Goal: Feedback & Contribution: Submit feedback/report problem

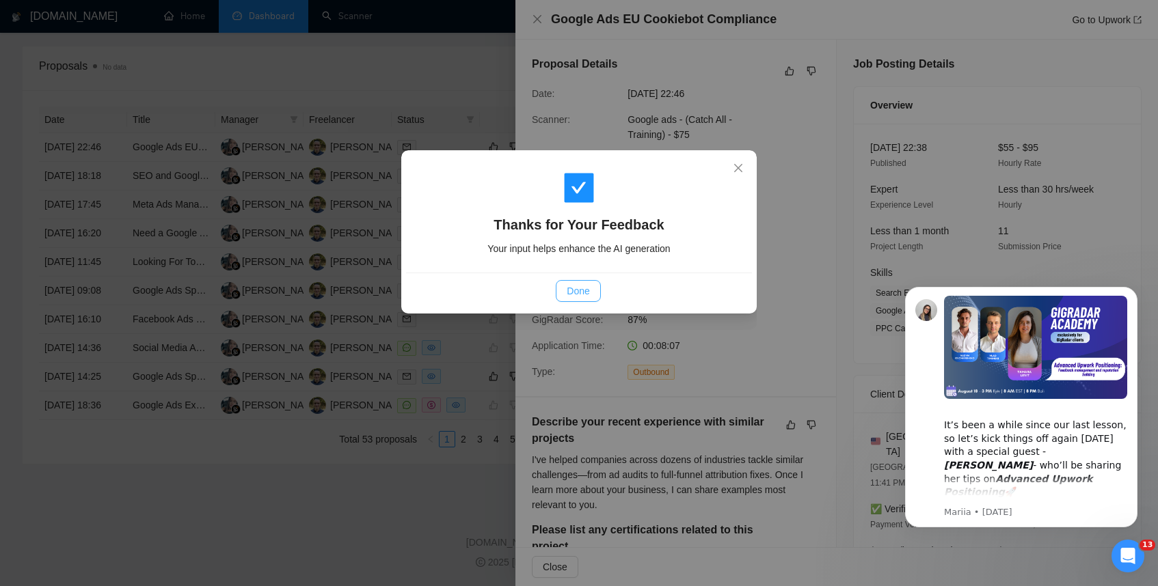
scroll to position [1432, 0]
click at [578, 288] on span "Done" at bounding box center [578, 291] width 23 height 15
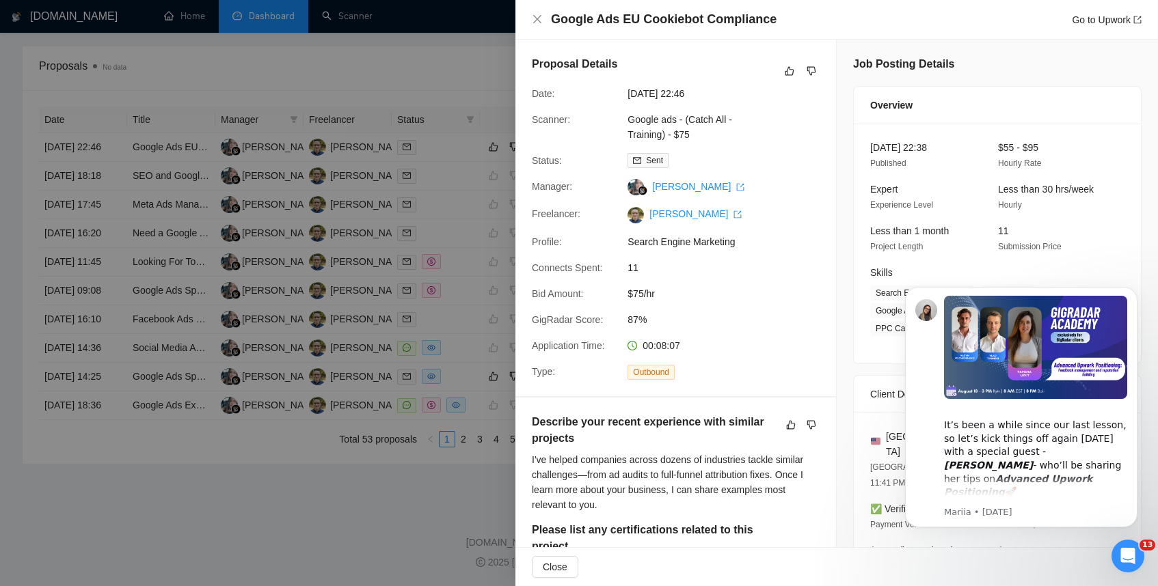
click at [537, 12] on div "Google Ads EU Cookiebot Compliance Go to Upwork" at bounding box center [837, 19] width 610 height 17
click at [539, 20] on icon "close" at bounding box center [537, 19] width 11 height 11
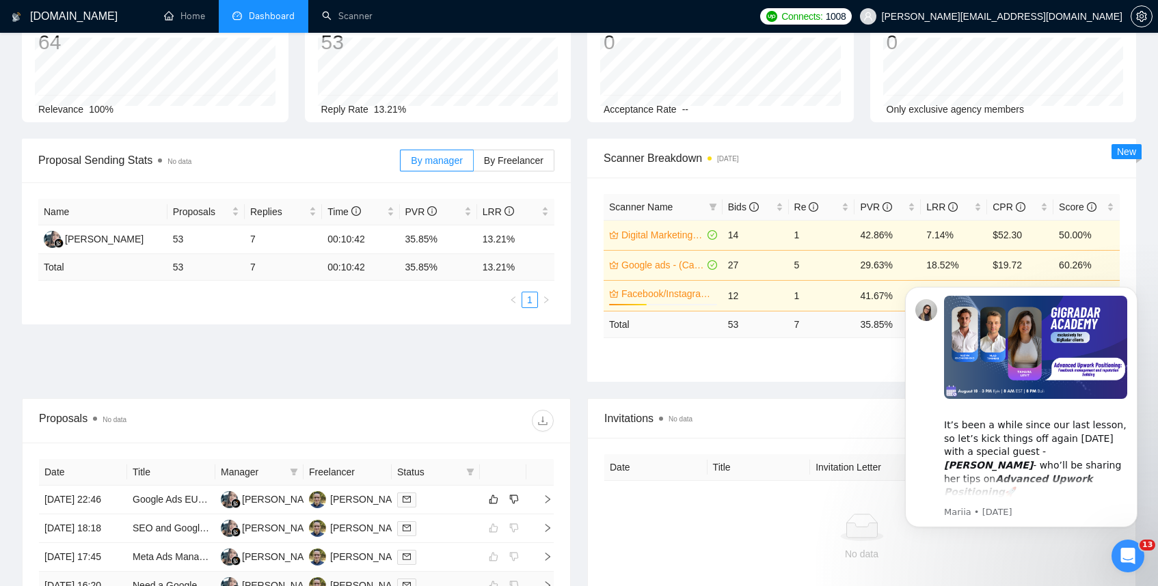
scroll to position [0, 0]
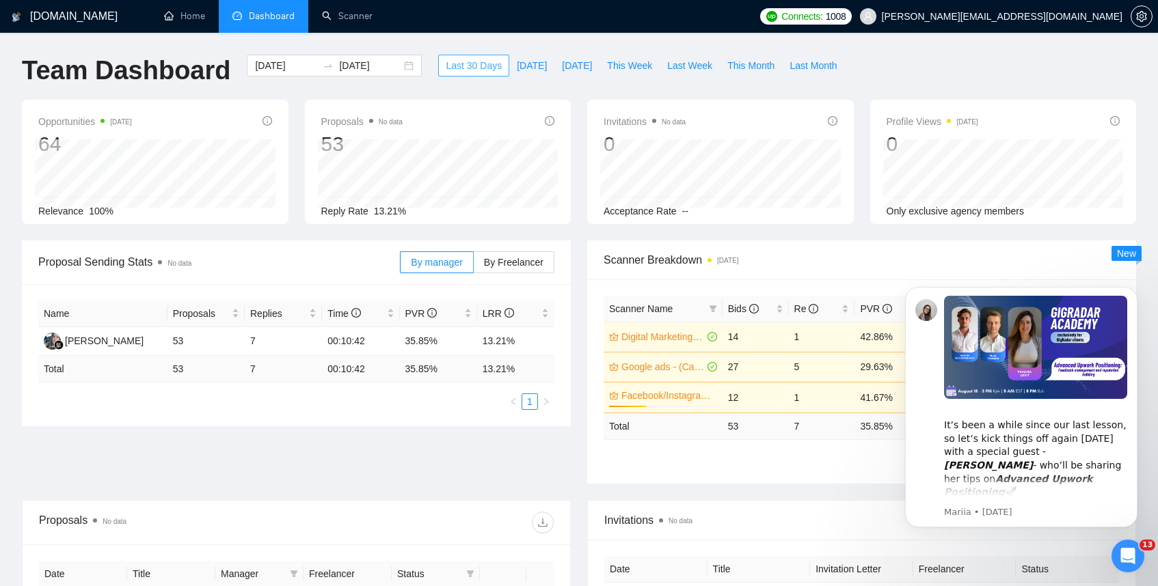
click at [473, 70] on span "Last 30 Days" at bounding box center [474, 65] width 56 height 15
click at [458, 55] on button "Last 30 Days" at bounding box center [473, 66] width 71 height 22
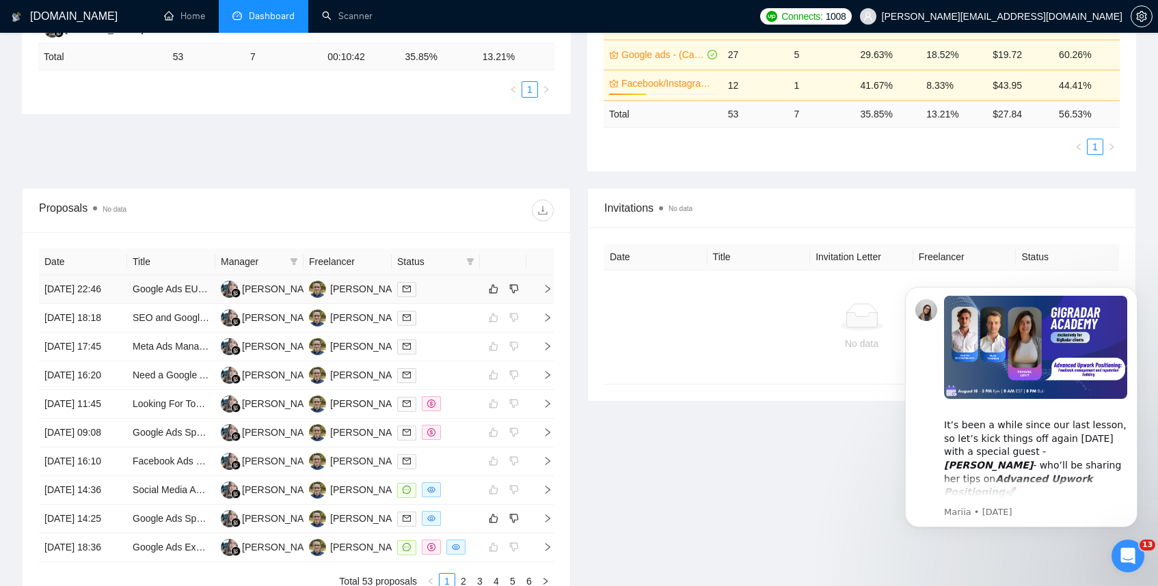
scroll to position [308, 0]
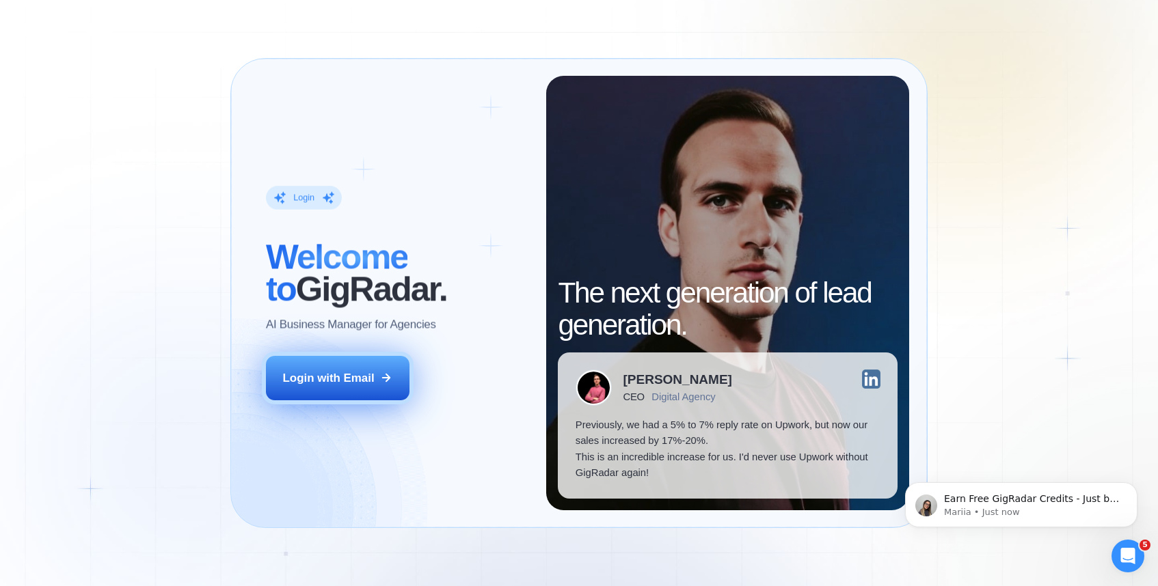
click at [340, 377] on div "Login with Email" at bounding box center [329, 378] width 92 height 16
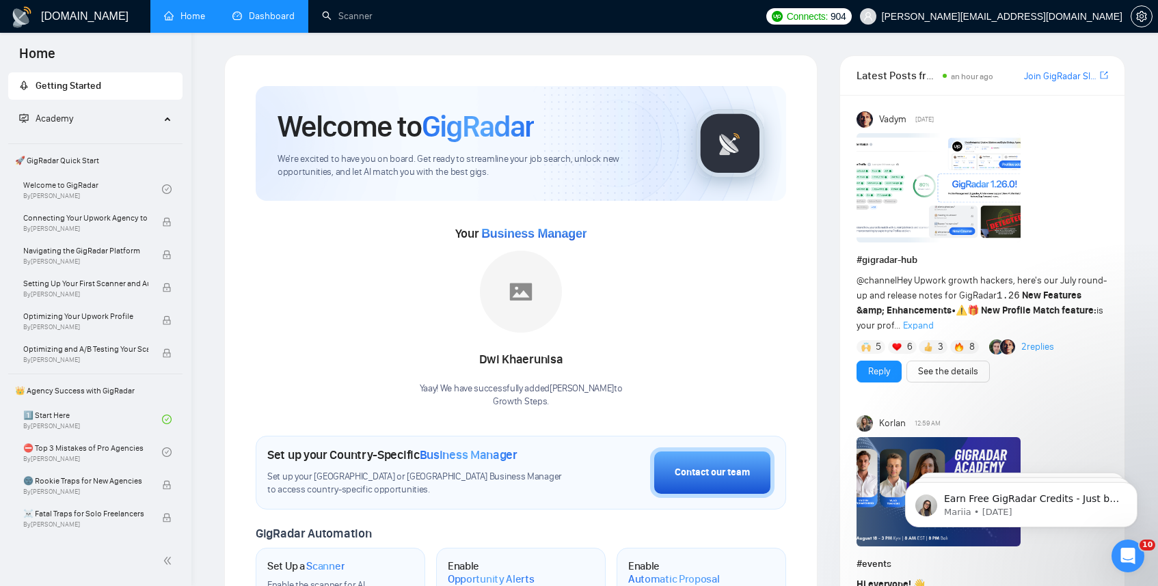
click at [271, 13] on link "Dashboard" at bounding box center [263, 16] width 62 height 12
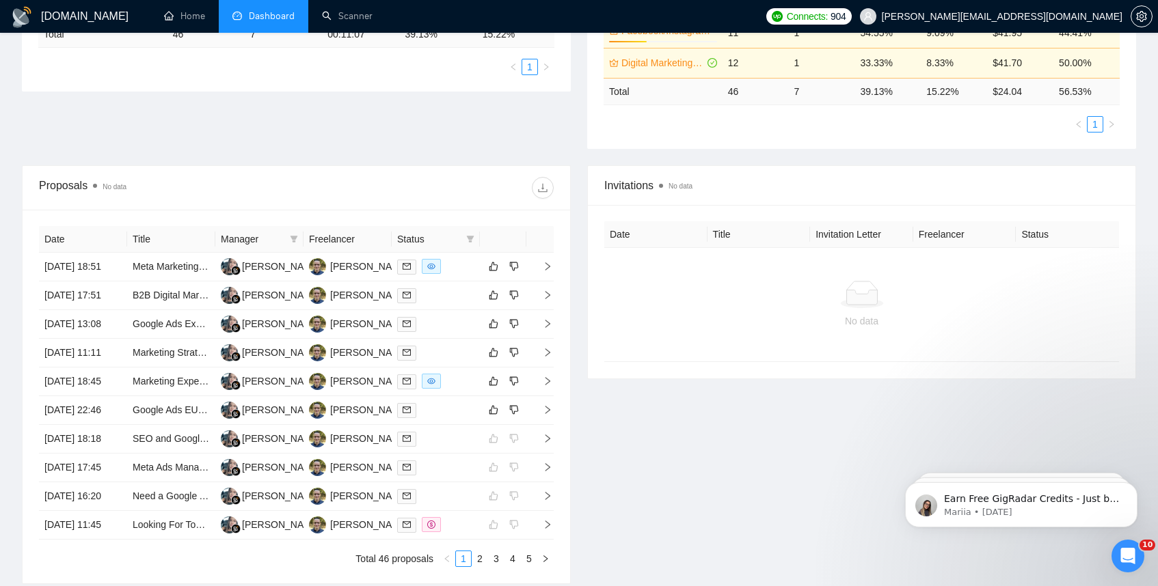
scroll to position [342, 0]
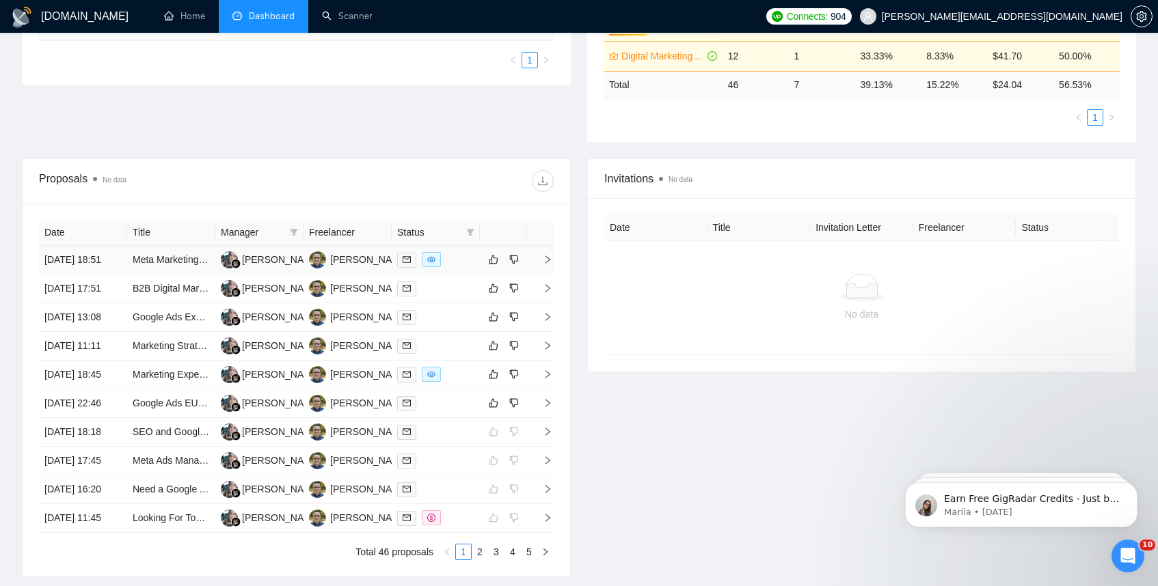
click at [548, 265] on icon "right" at bounding box center [548, 260] width 10 height 10
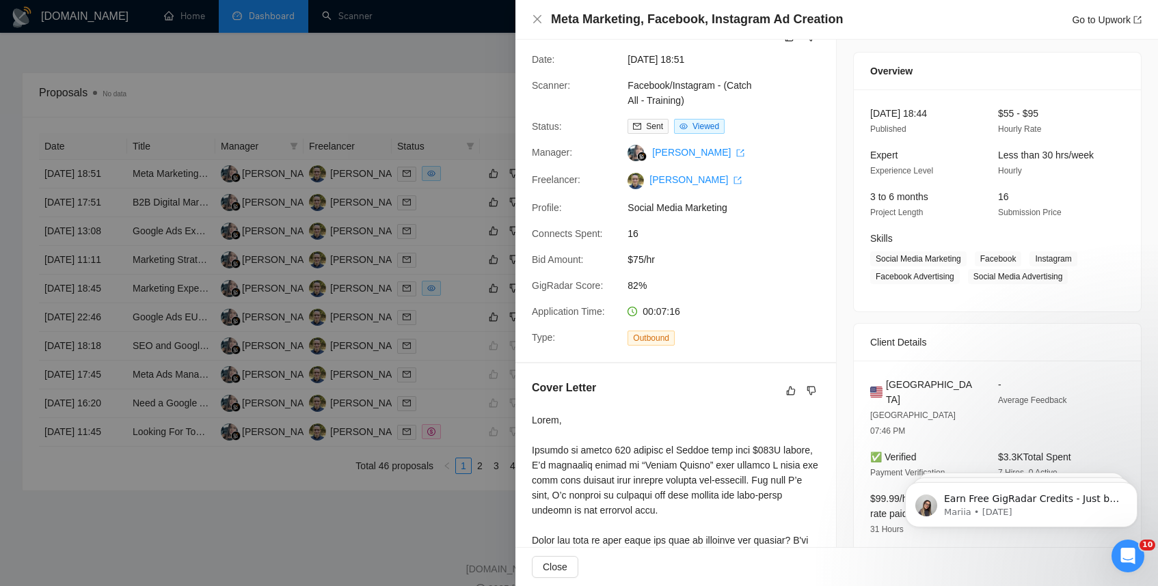
scroll to position [0, 0]
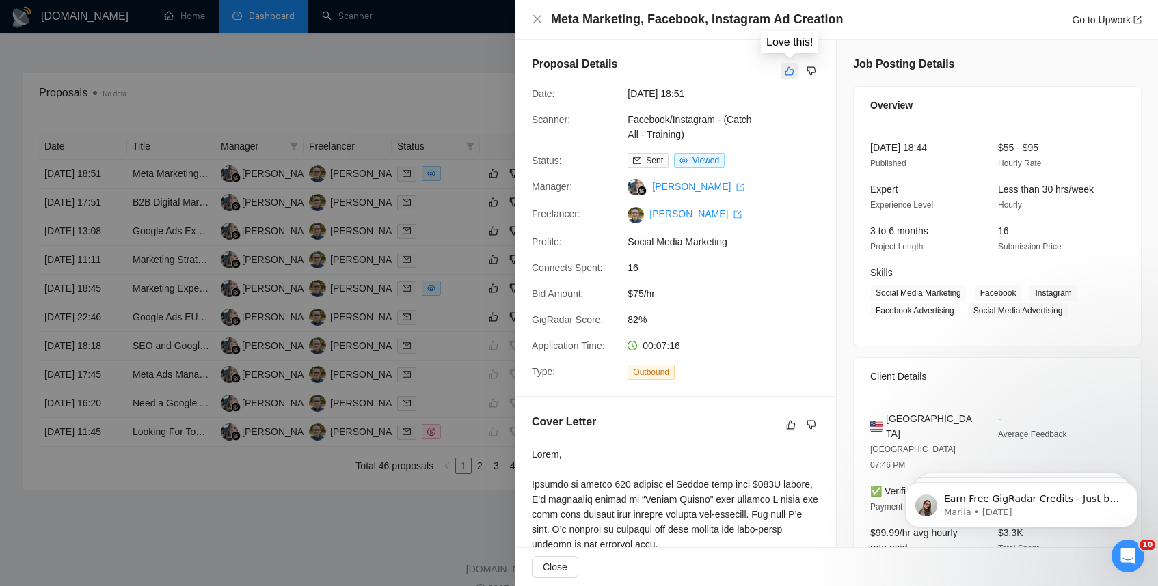
click at [793, 67] on icon "like" at bounding box center [790, 71] width 10 height 11
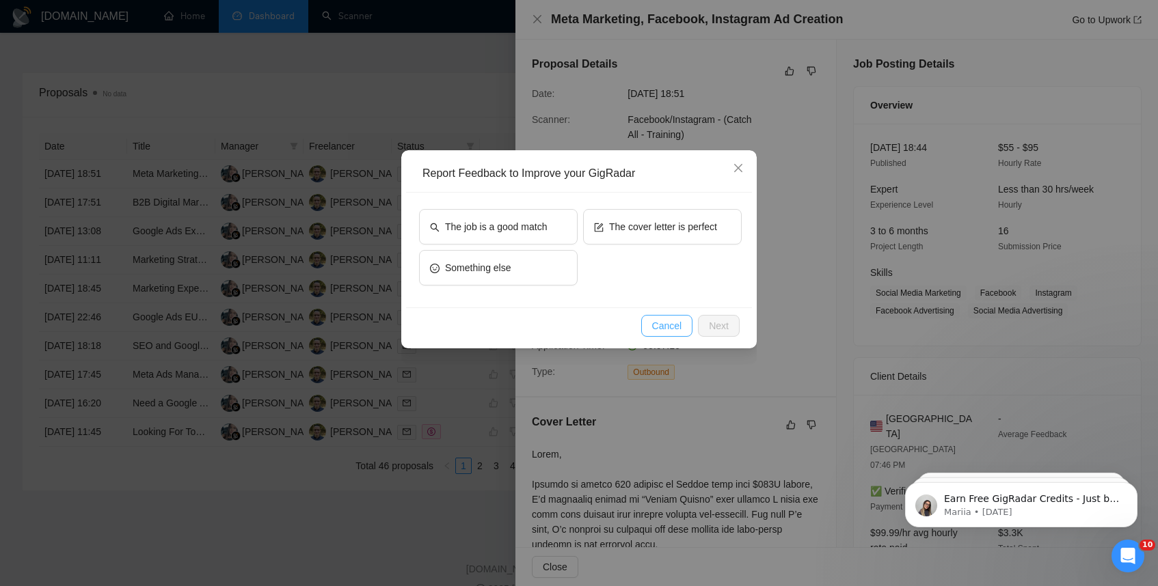
click at [666, 330] on span "Cancel" at bounding box center [667, 326] width 30 height 15
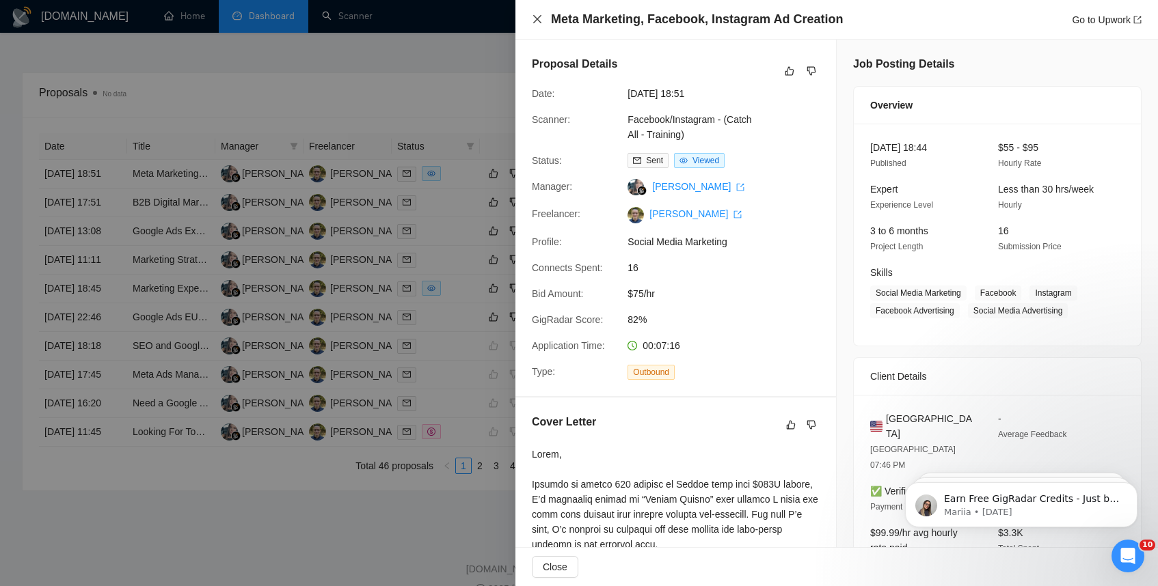
click at [537, 21] on icon "close" at bounding box center [537, 19] width 11 height 11
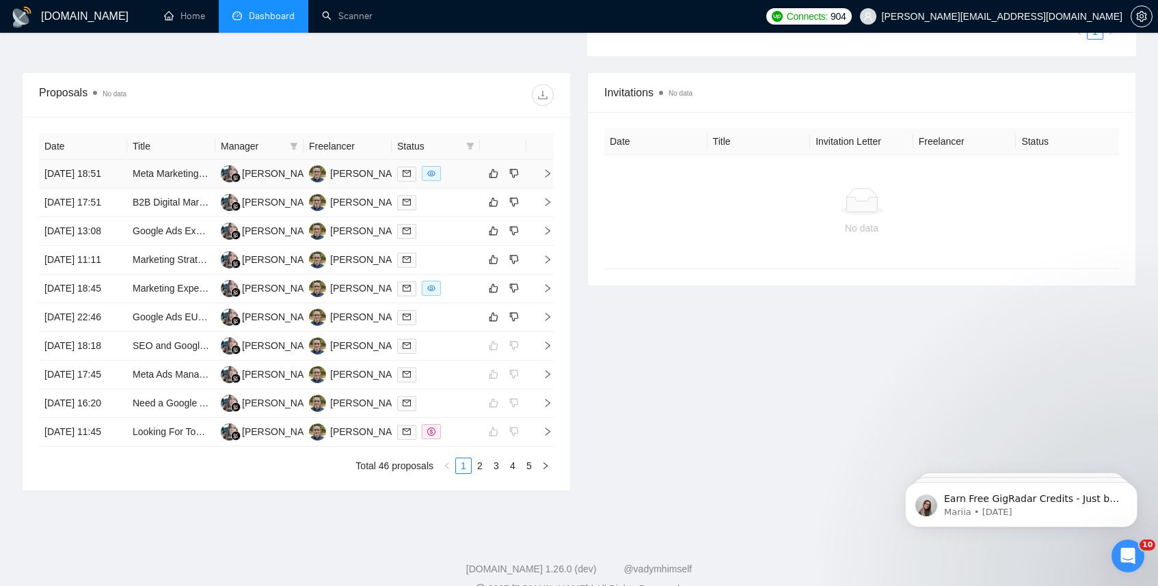
click at [548, 177] on icon "right" at bounding box center [548, 174] width 10 height 10
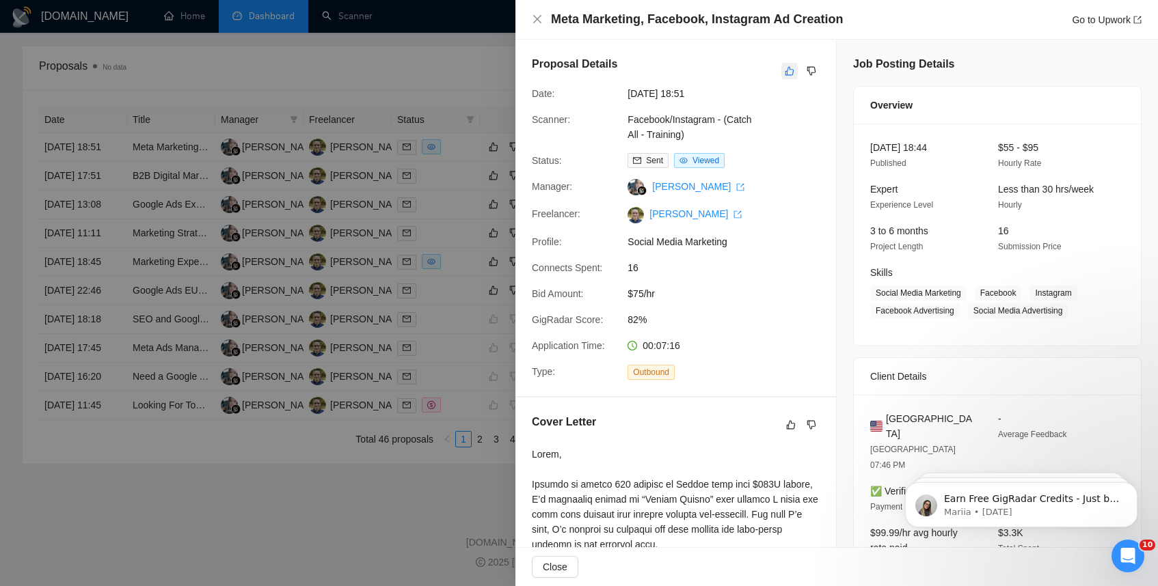
click at [789, 75] on icon "like" at bounding box center [790, 71] width 10 height 11
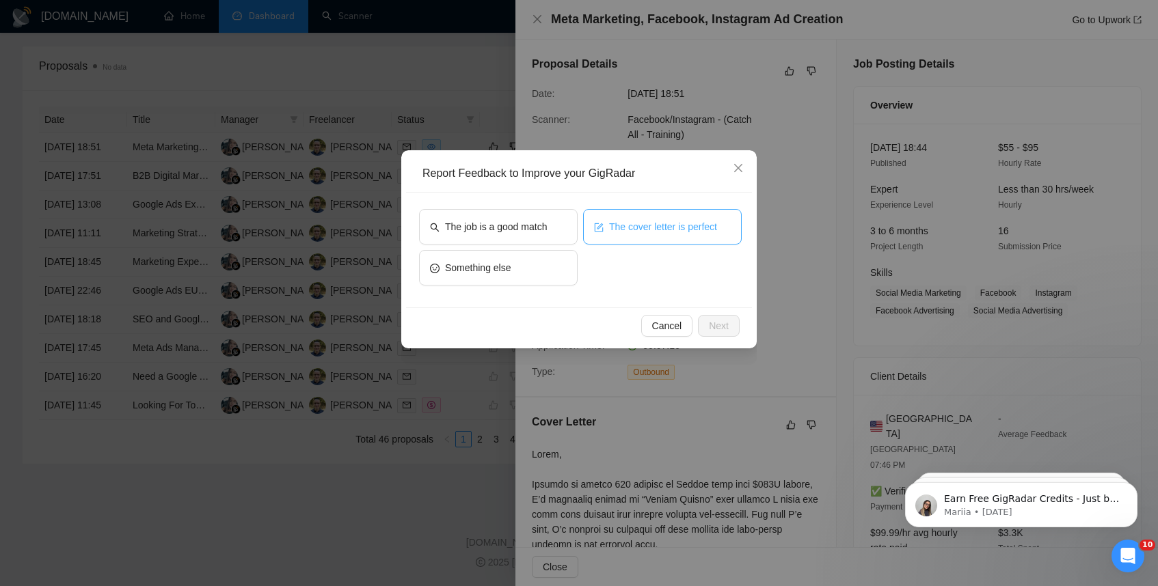
click at [655, 225] on span "The cover letter is perfect" at bounding box center [663, 226] width 108 height 15
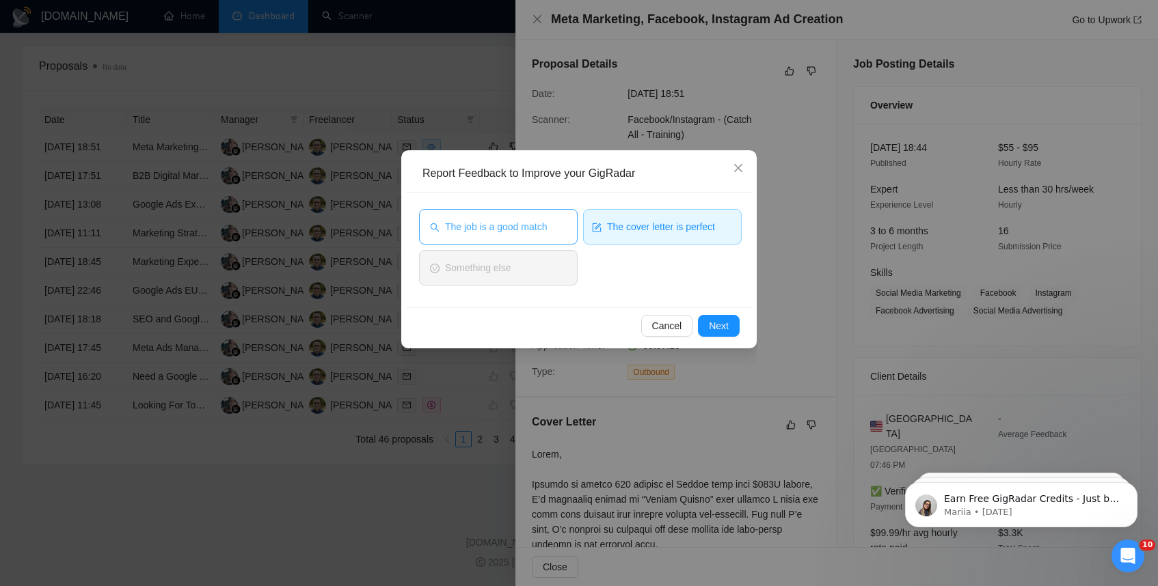
click at [567, 221] on button "The job is a good match" at bounding box center [498, 227] width 159 height 36
click at [723, 328] on span "Next" at bounding box center [719, 326] width 20 height 15
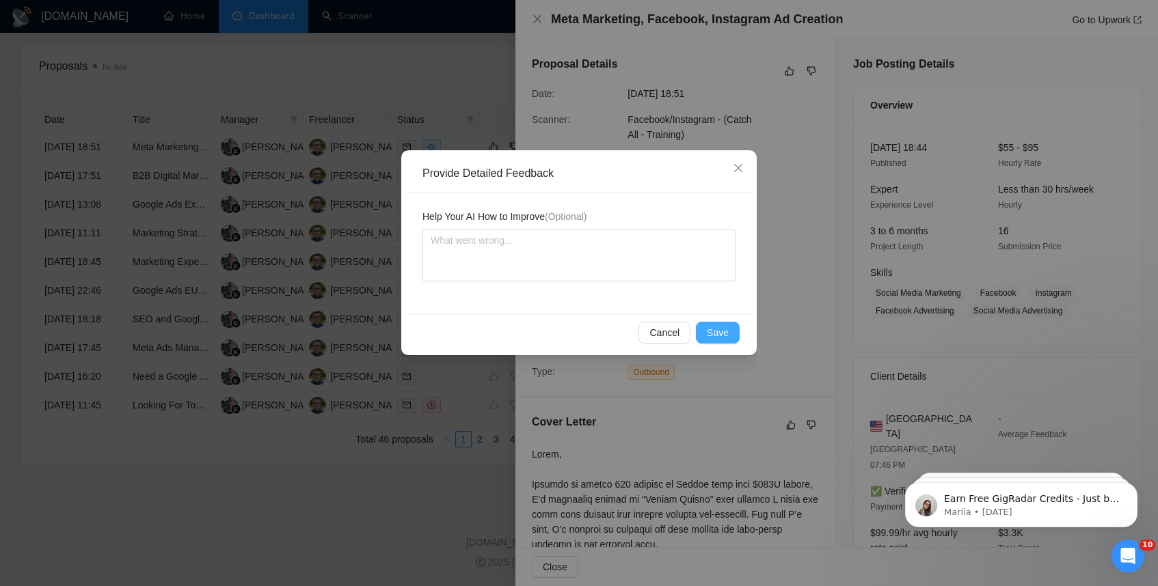
click at [711, 340] on button "Save" at bounding box center [718, 333] width 44 height 22
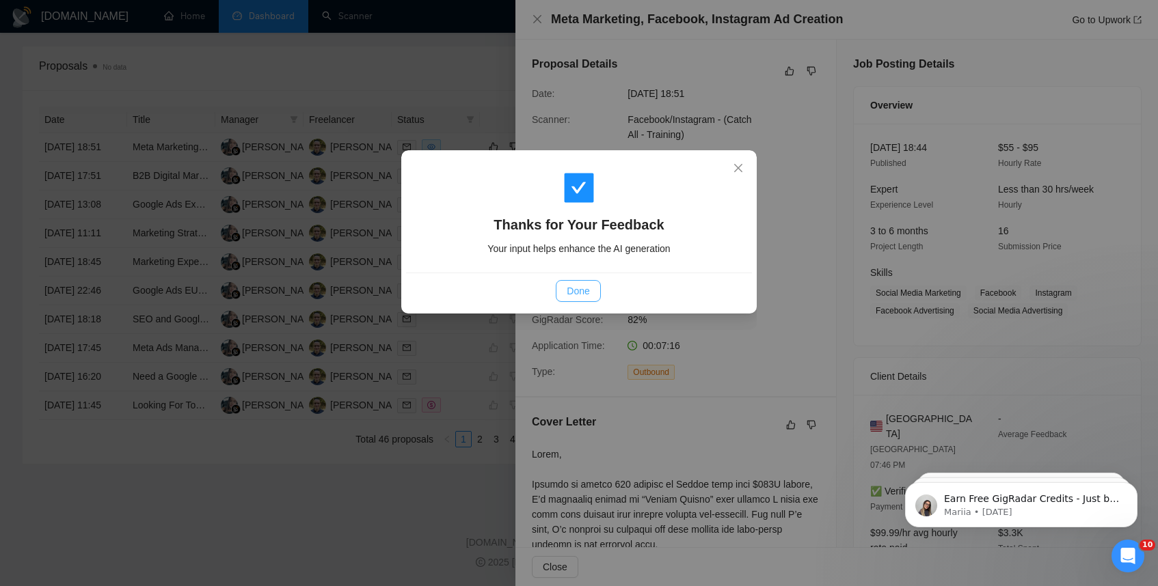
click at [585, 287] on span "Done" at bounding box center [578, 291] width 23 height 15
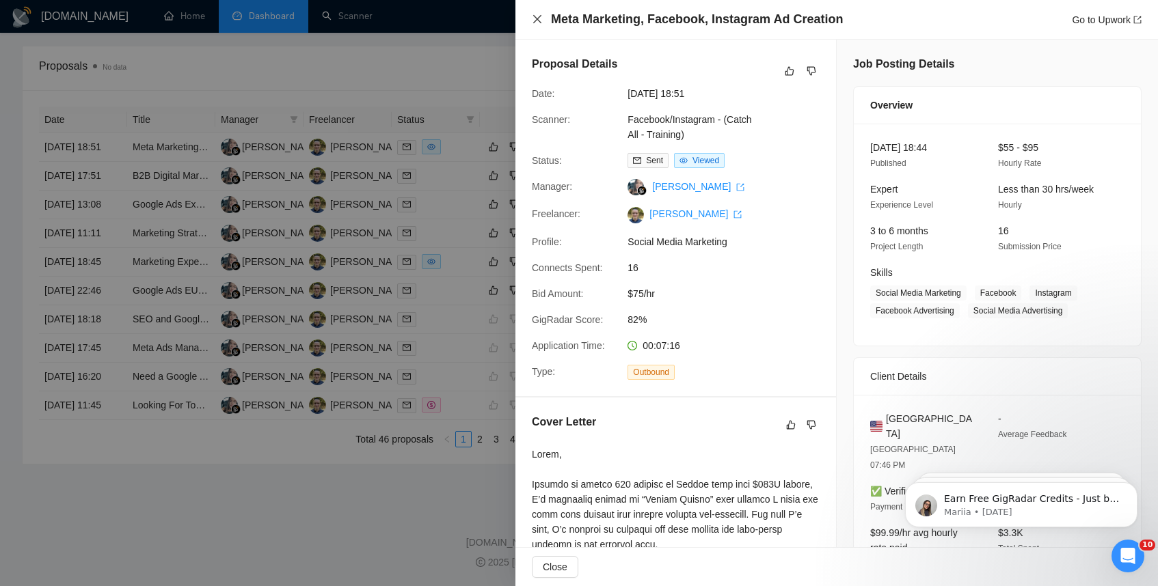
click at [537, 15] on icon "close" at bounding box center [537, 19] width 11 height 11
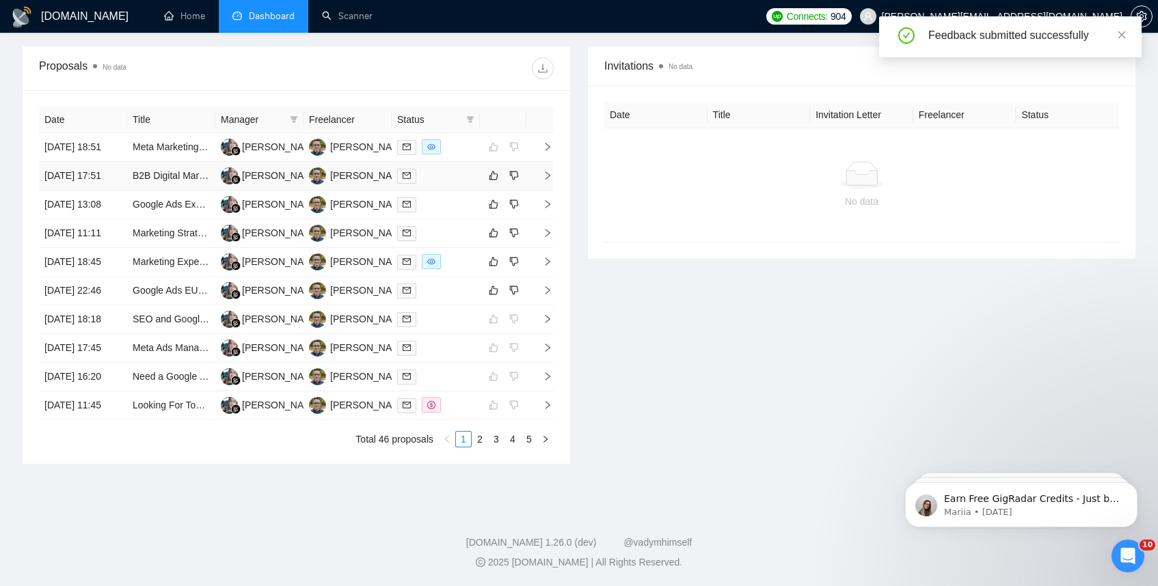
click at [545, 171] on icon "right" at bounding box center [548, 176] width 10 height 10
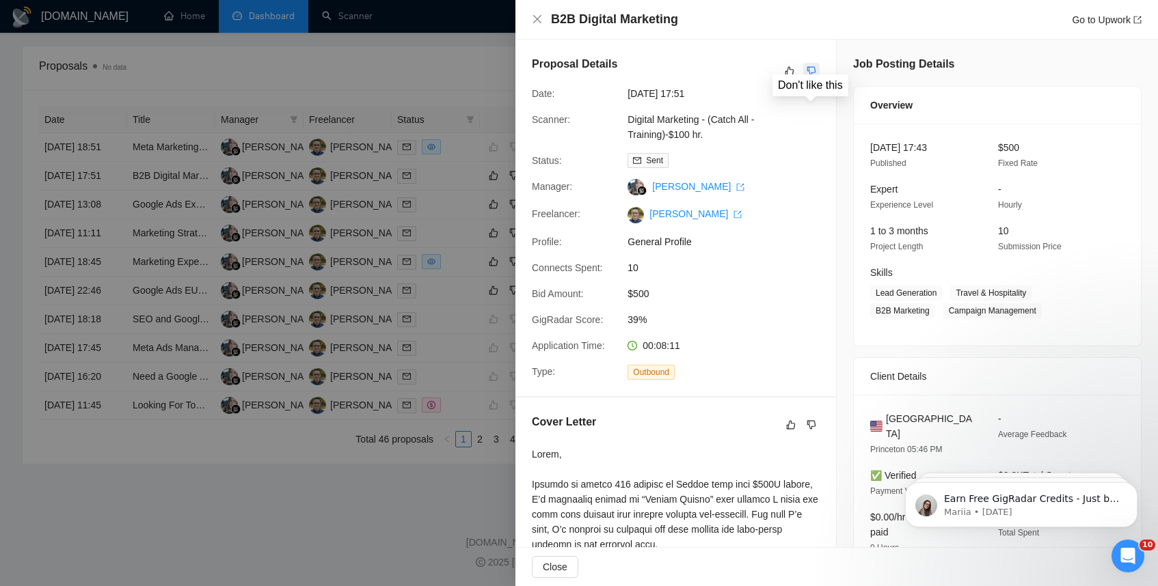
click at [817, 70] on button "button" at bounding box center [811, 71] width 16 height 16
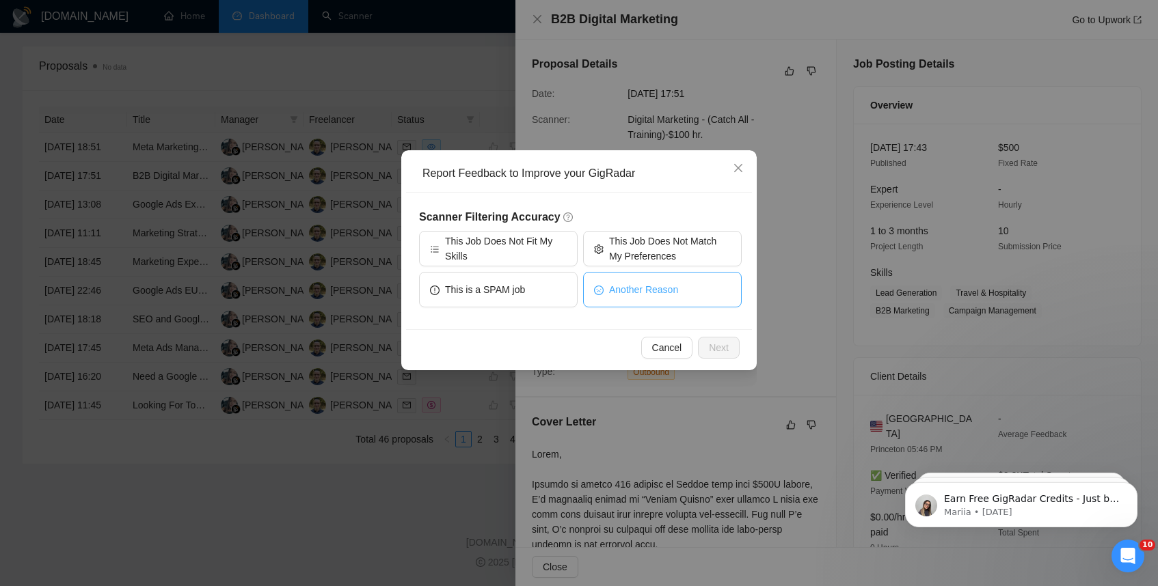
click at [638, 283] on span "Another Reason" at bounding box center [643, 289] width 69 height 15
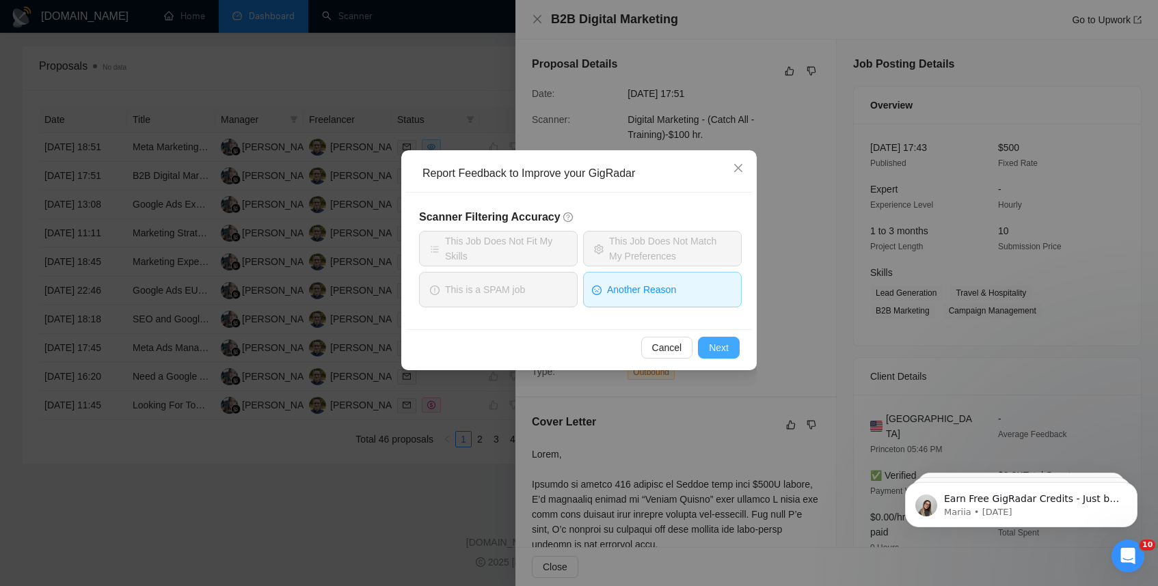
click at [718, 348] on span "Next" at bounding box center [719, 347] width 20 height 15
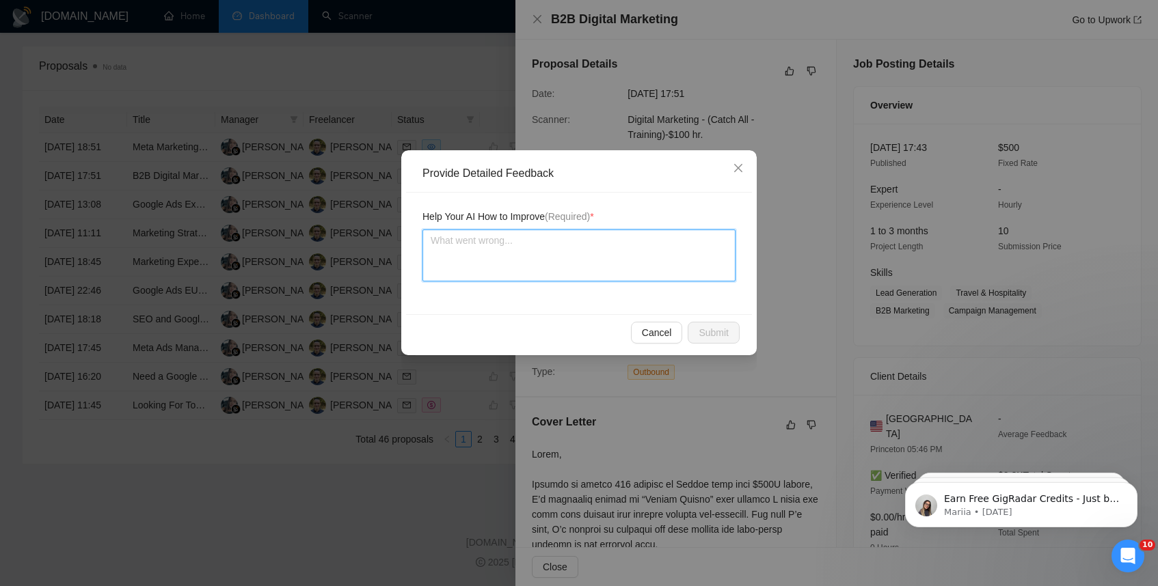
click at [498, 247] on textarea at bounding box center [578, 256] width 313 height 52
type textarea "W"
type textarea "Wh"
type textarea "When"
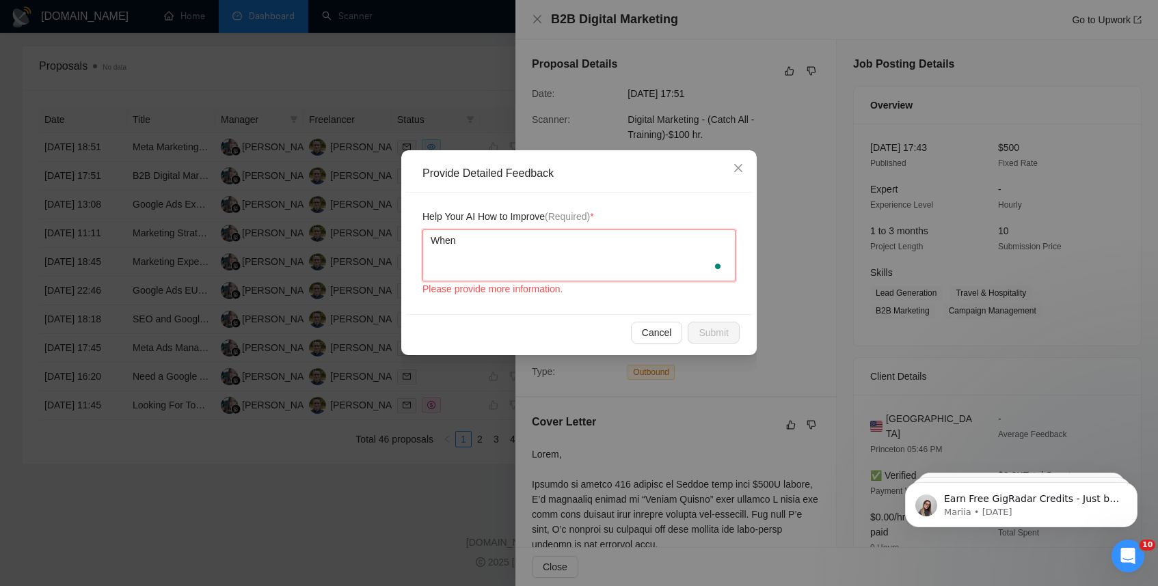
type textarea "When"
type textarea "When e"
type textarea "When"
type textarea "When p"
type textarea "When pe"
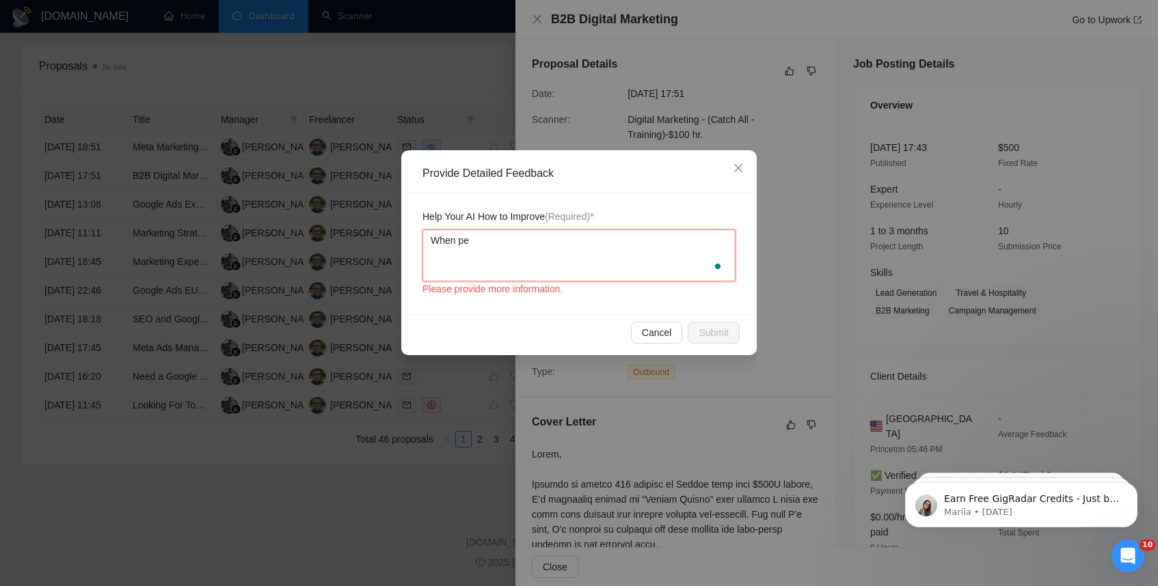
type textarea "When peo"
type textarea "When peop"
type textarea "When peopl"
type textarea "When people"
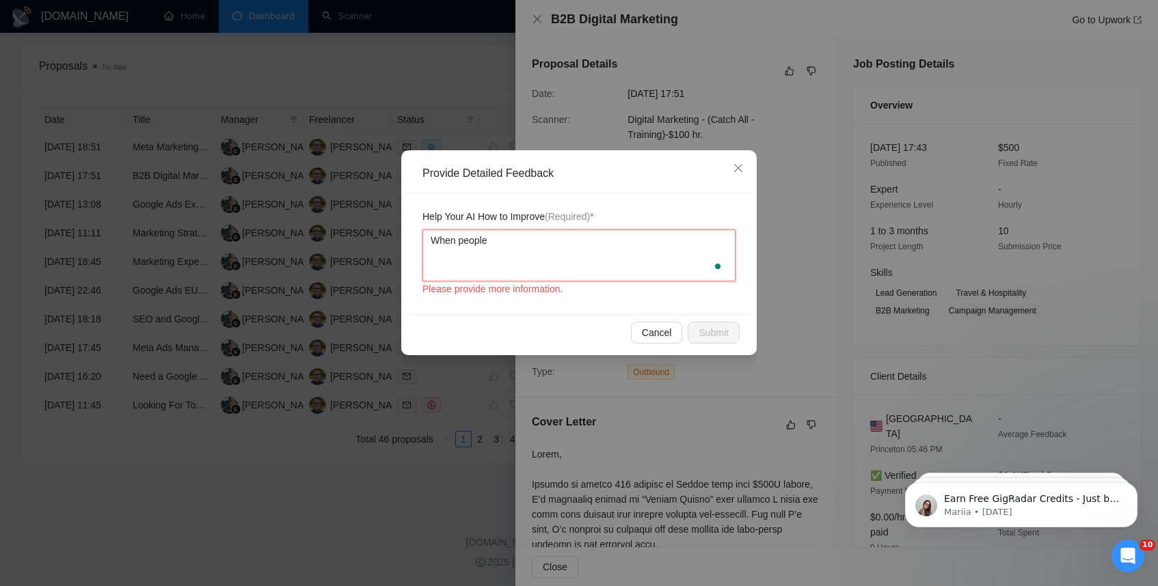
type textarea "When people d"
type textarea "When people do"
type textarea "When people don"
type textarea "When people don'"
type textarea "When people don't"
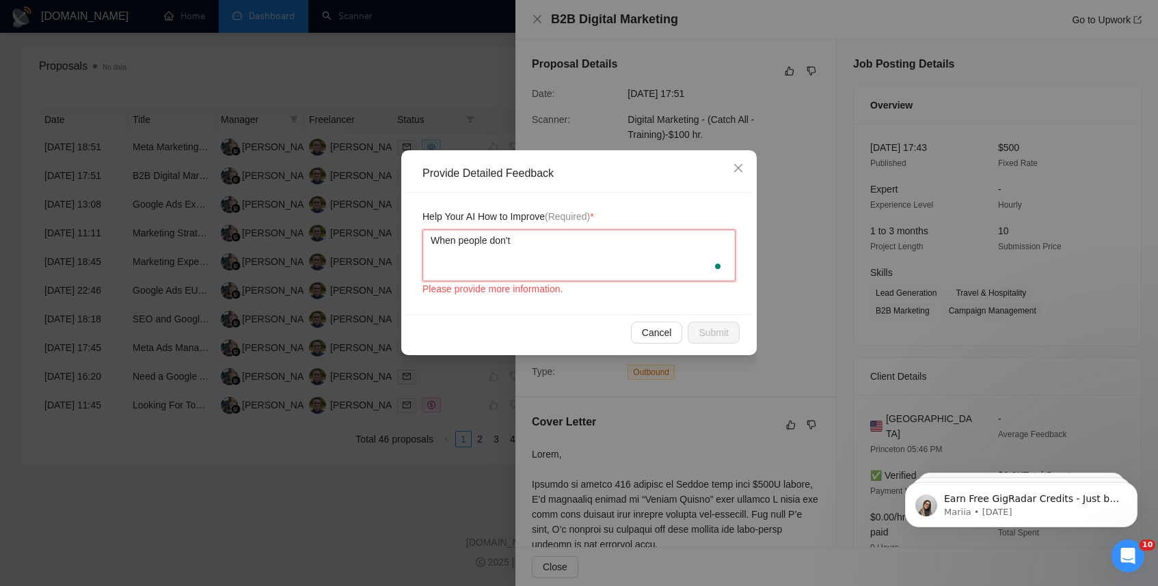
type textarea "When people don't"
type textarea "When people don't t"
type textarea "When people don't ta"
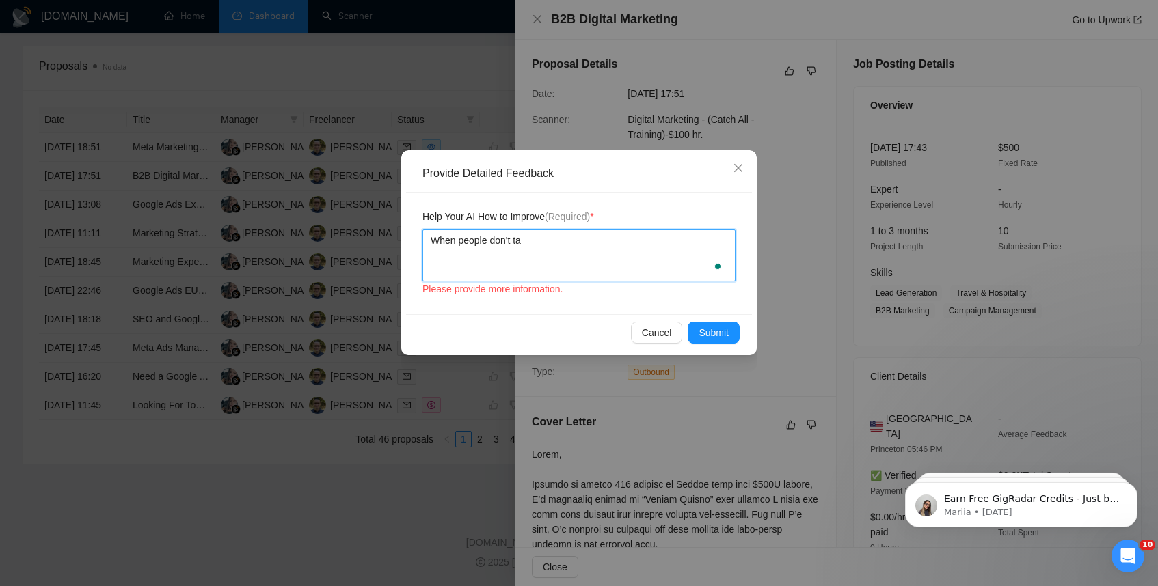
type textarea "When people don't tak"
type textarea "When people don't take"
type textarea "When people don't take t"
type textarea "When people don't take th"
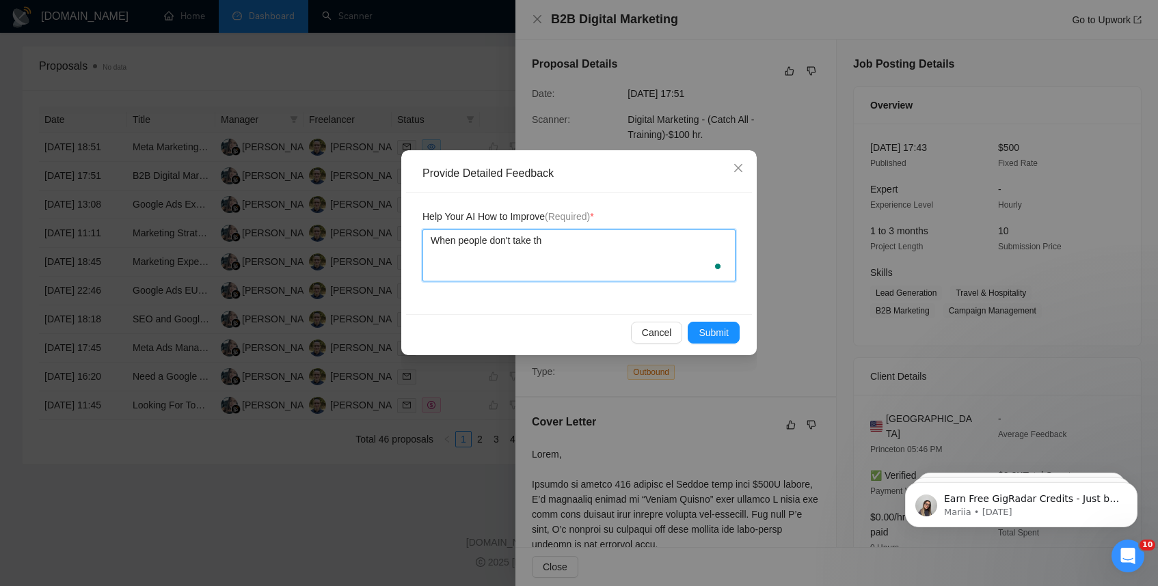
type textarea "When people don't take the"
type textarea "When people don't take the t"
type textarea "When people don't take the ti"
type textarea "When people don't take the tim"
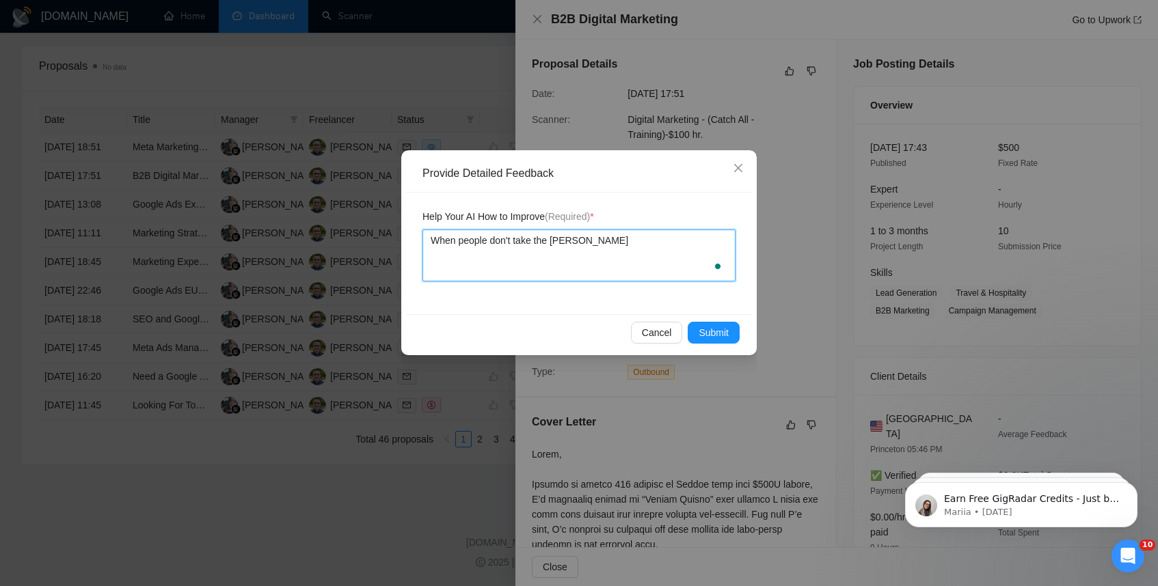
type textarea "When people don't take the time"
type textarea "When people don't take the time t"
type textarea "When people don't take the time to"
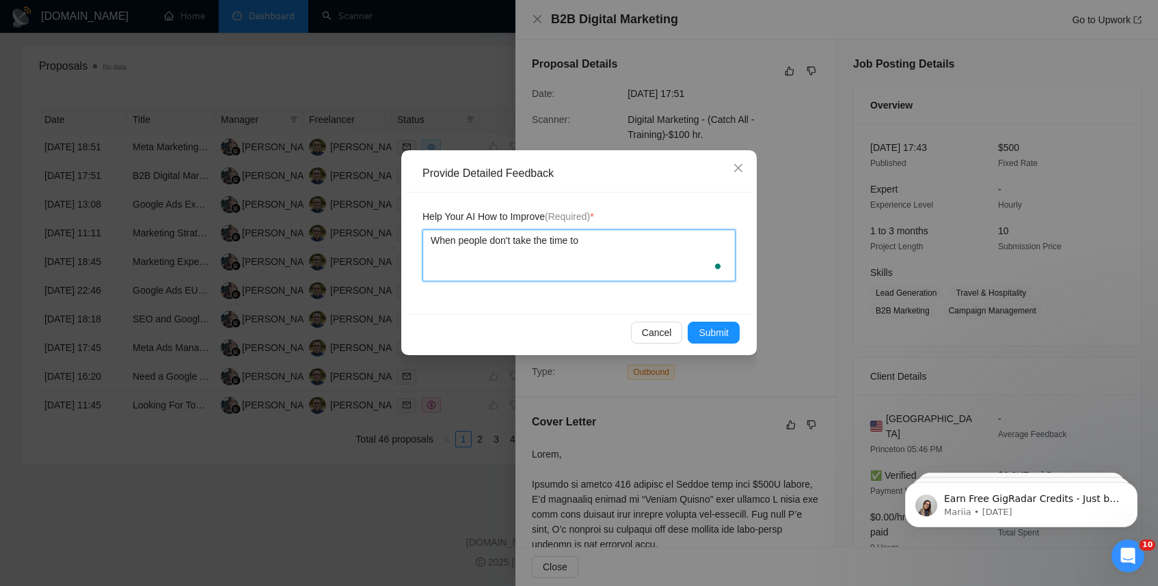
type textarea "When people don't take the time to e"
type textarea "When people don't take the time to ex"
type textarea "When people don't take the time to exp"
type textarea "When people don't take the time to expl"
type textarea "When people don't take the time to expla"
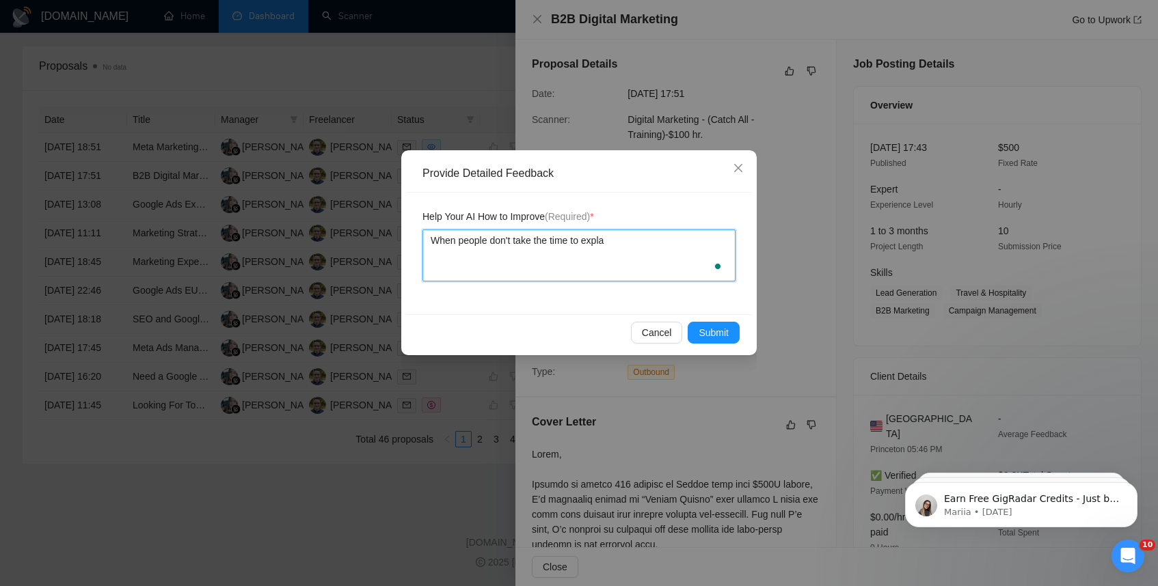
type textarea "When people don't take the time to explai"
type textarea "When people don't take the time to explain"
type textarea "When people don't take the time to explain t"
type textarea "When people don't take the time to explain th"
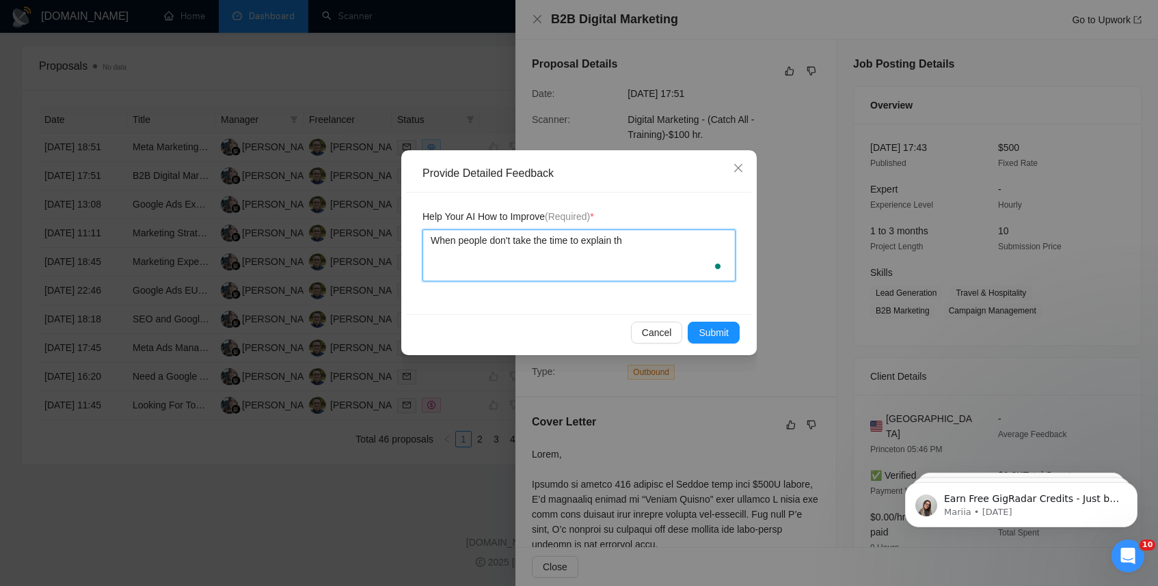
type textarea "When people don't take the time to explain t"
type textarea "When people don't take the time to explain"
type textarea "When people don't take the time to explain w"
type textarea "When people don't take the time to explain wh"
type textarea "When people don't take the time to explain wha"
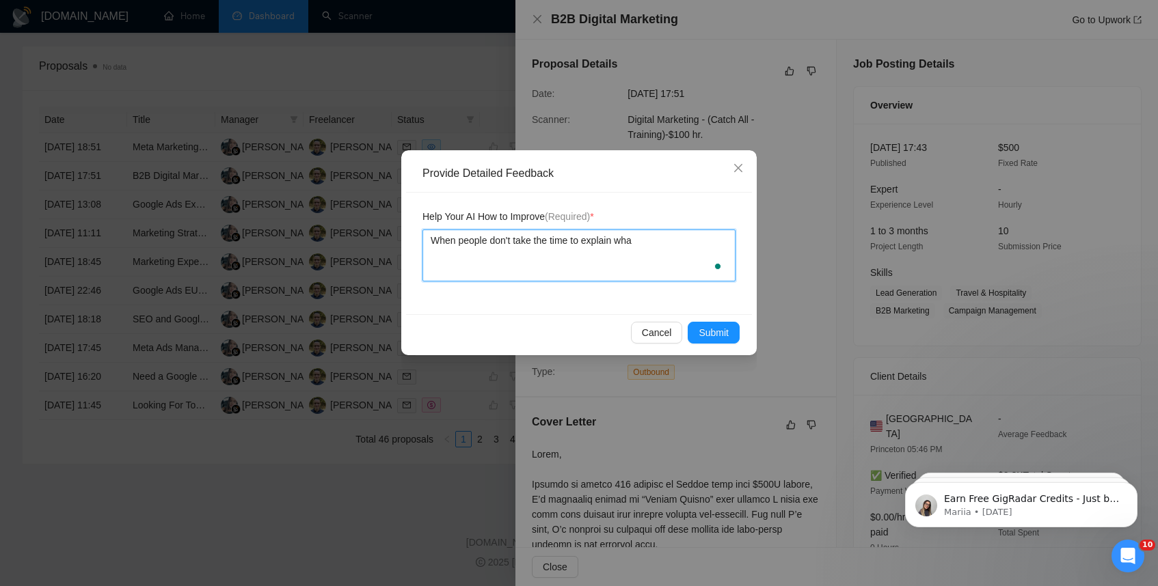
type textarea "When people don't take the time to explain what"
type textarea "When people don't take the time to explain what t"
type textarea "When people don't take the time to explain what th"
type textarea "When people don't take the time to explain what the"
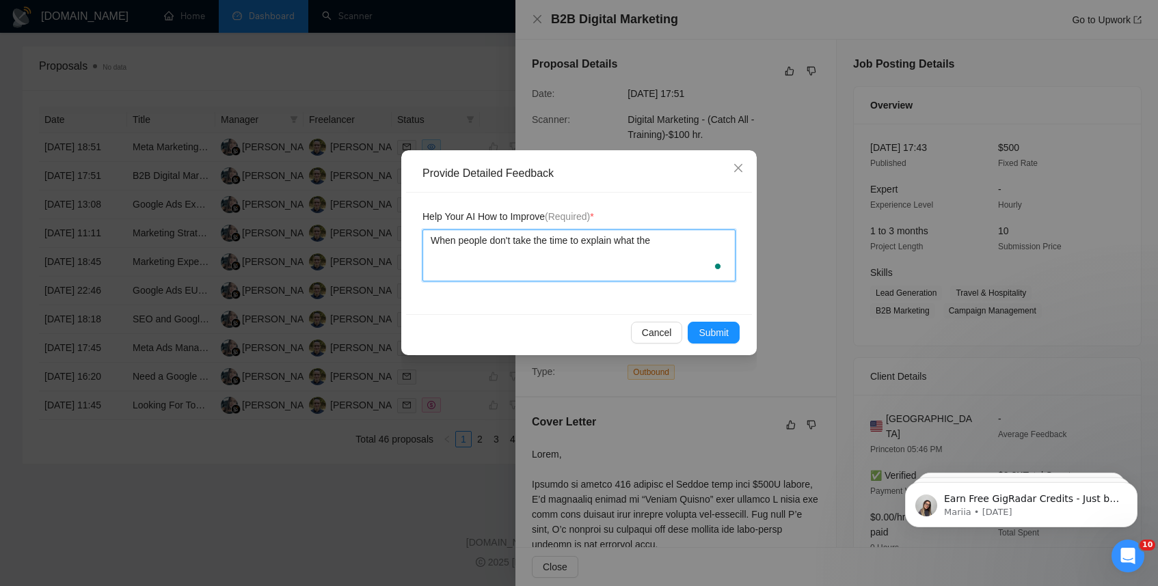
type textarea "When people don't take the time to explain what they"
type textarea "When people don't take the time to explain what they a"
type textarea "When people don't take the time to explain what they ar"
type textarea "When people don't take the time to explain what they are"
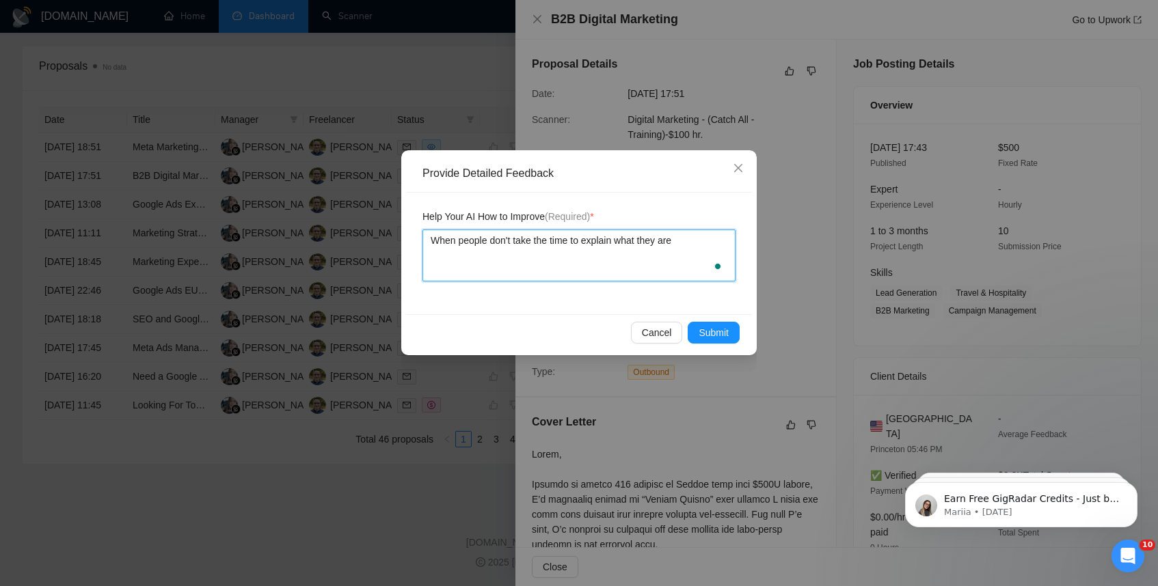
type textarea "When people don't take the time to explain what they are"
type textarea "When people don't take the time to explain what they are l"
type textarea "When people don't take the time to explain what they are lo"
type textarea "When people don't take the time to explain what they are loo"
type textarea "When people don't take the time to explain what they are look"
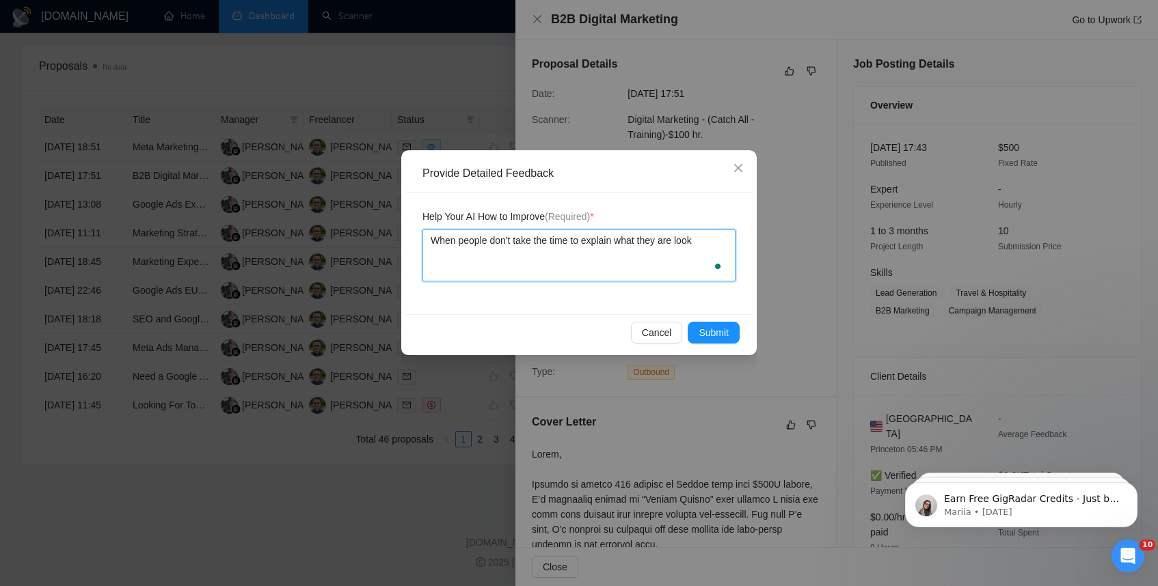
type textarea "When people don't take the time to explain what they are looki"
type textarea "When people don't take the time to explain what they are looking"
type textarea "When people don't take the time to explain what they are looking f"
type textarea "When people don't take the time to explain what they are looking fo"
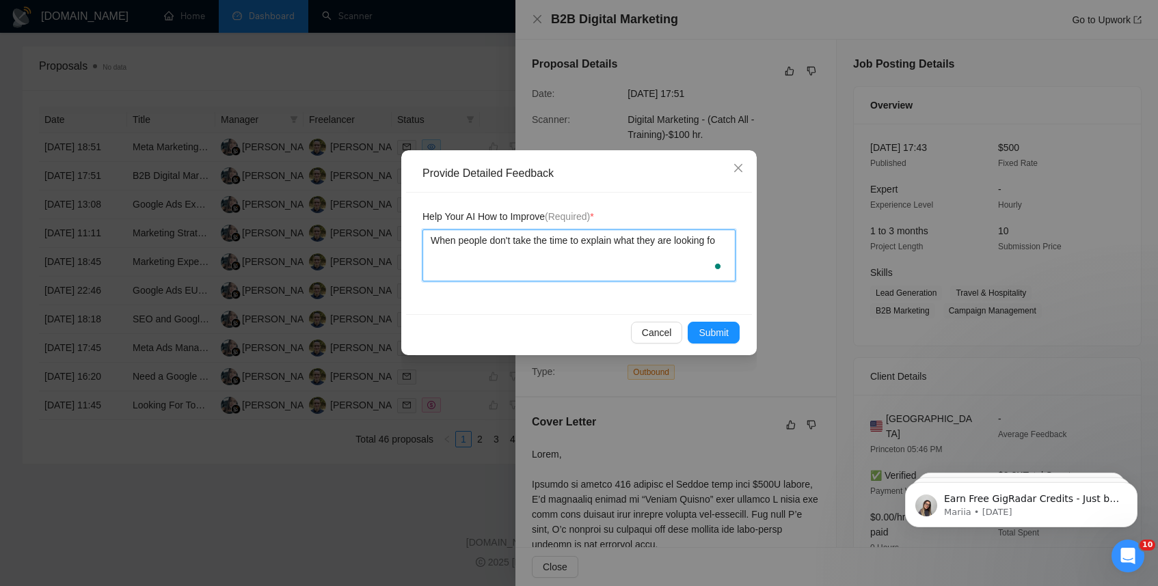
type textarea "When people don't take the time to explain what they are looking for"
type textarea "When people don't take the time to explain what they are looking for i"
type textarea "When people don't take the time to explain what they are looking for in"
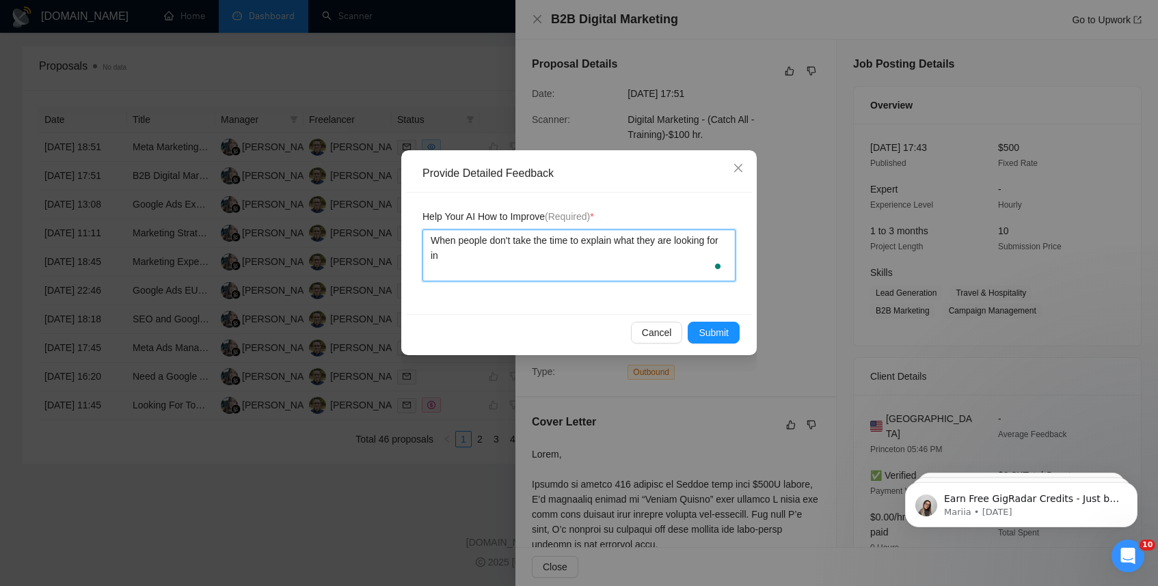
type textarea "When people don't take the time to explain what they are looking for in m"
type textarea "When people don't take the time to explain what they are looking for in mo"
type textarea "When people don't take the time to explain what they are looking for in mor"
type textarea "When people don't take the time to explain what they are looking for in more"
type textarea "When people don't take the time to explain what they are looking for in more d"
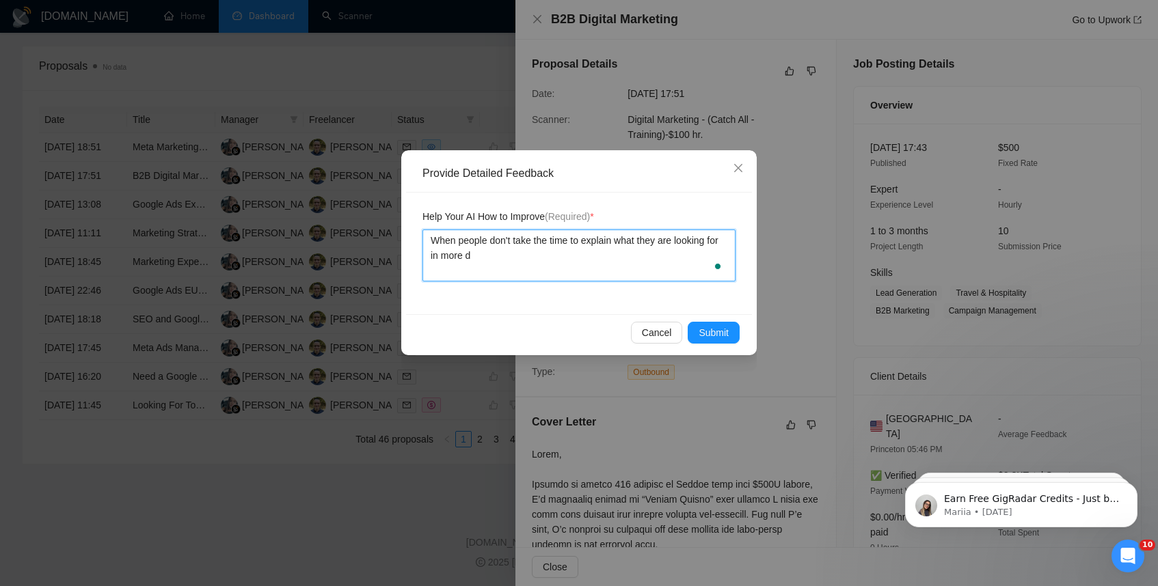
type textarea "When people don't take the time to explain what they are looking for in more de"
type textarea "When people don't take the time to explain what they are looking for in more det"
type textarea "When people don't take the time to explain what they are looking for in more de…"
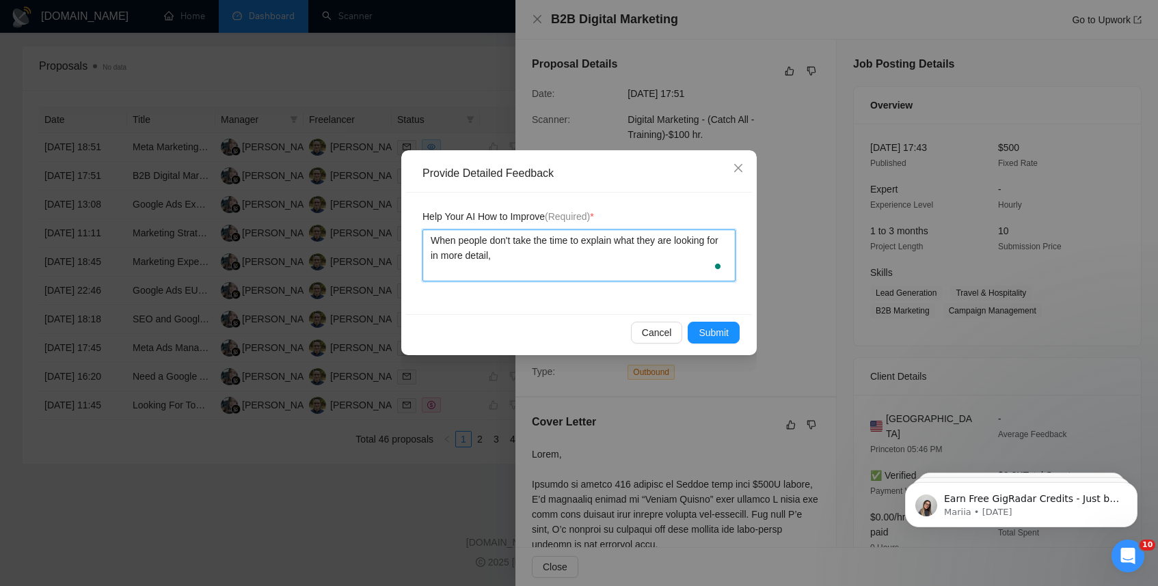
type textarea "When people don't take the time to explain what they are looking for in more de…"
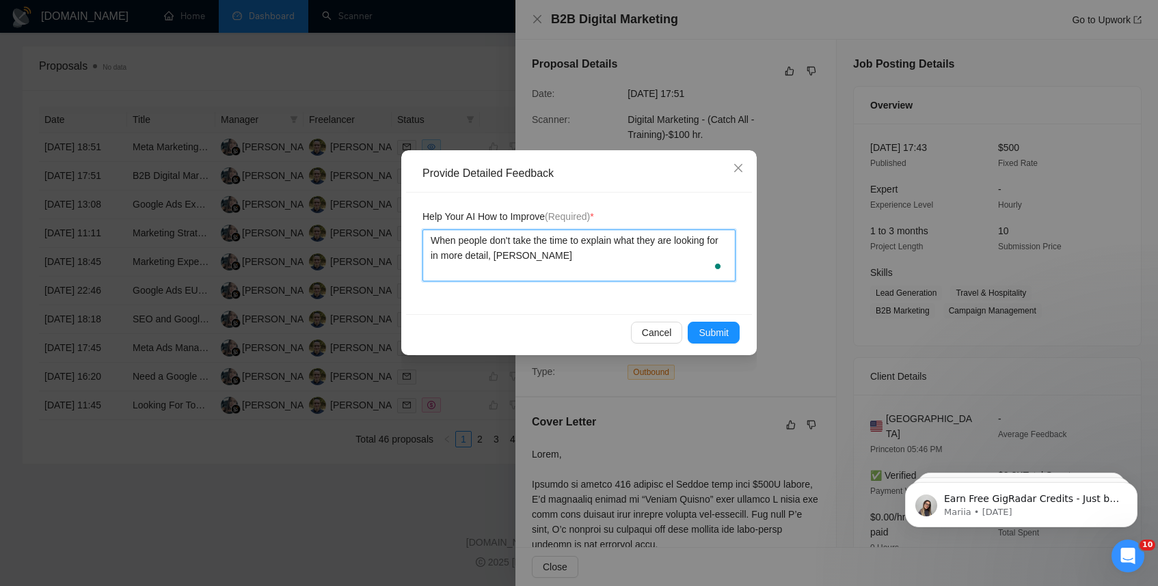
type textarea "When people don't take the time to explain what they are looking for in more de…"
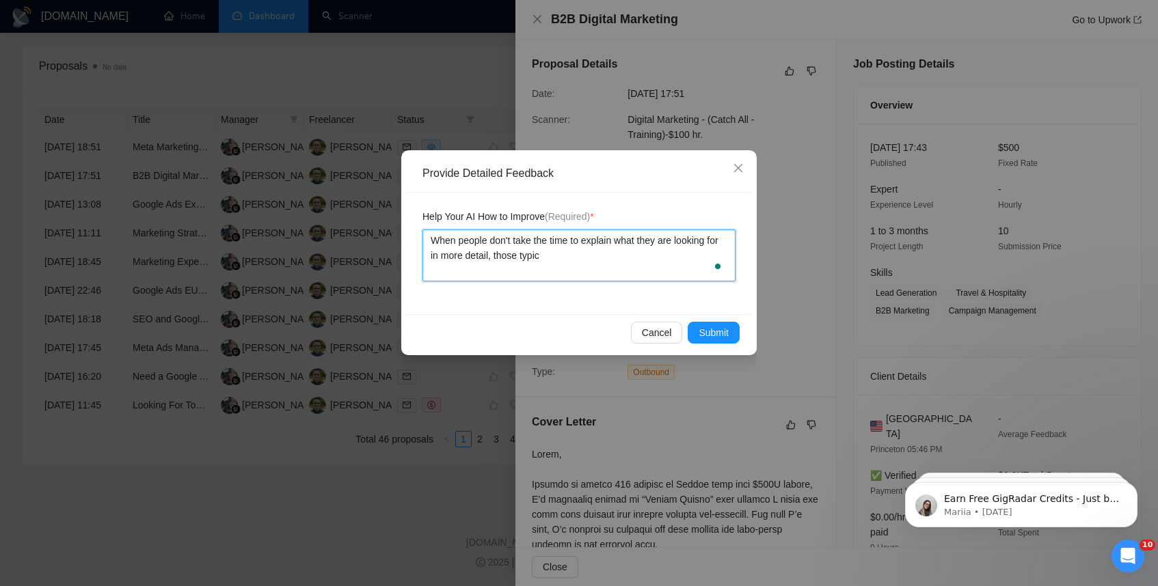
type textarea "When people don't take the time to explain what they are looking for in more de…"
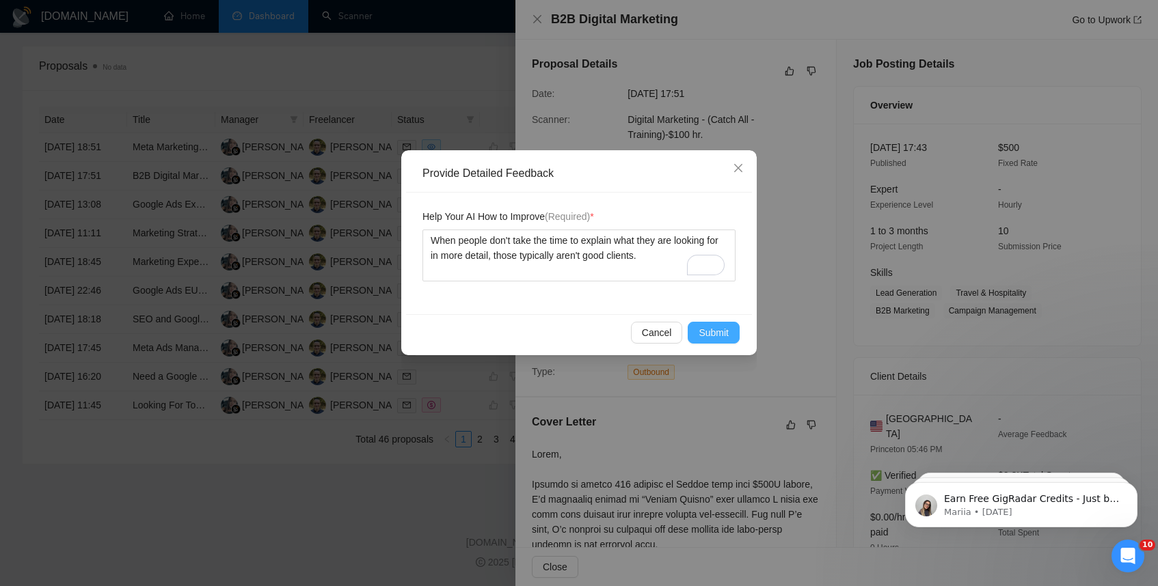
click at [710, 333] on span "Submit" at bounding box center [714, 332] width 30 height 15
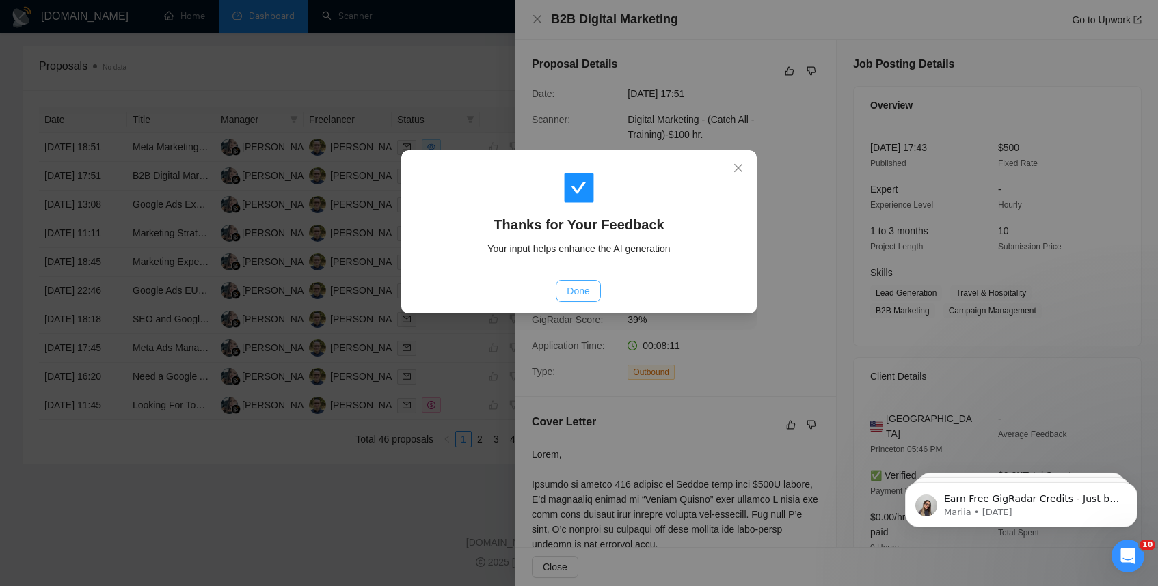
click at [585, 293] on span "Done" at bounding box center [578, 291] width 23 height 15
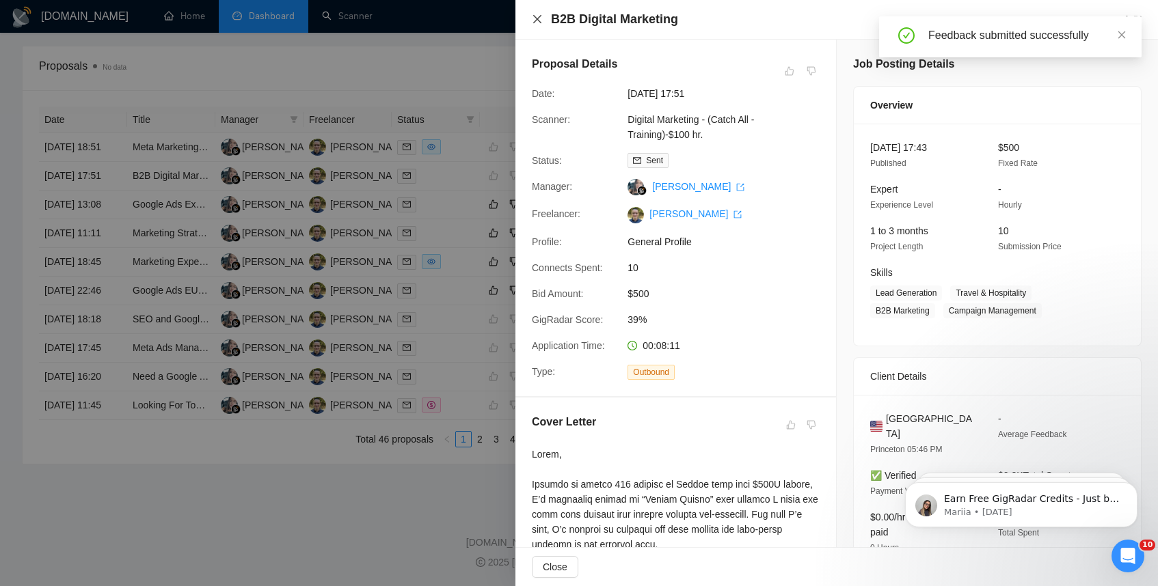
click at [538, 16] on icon "close" at bounding box center [537, 19] width 11 height 11
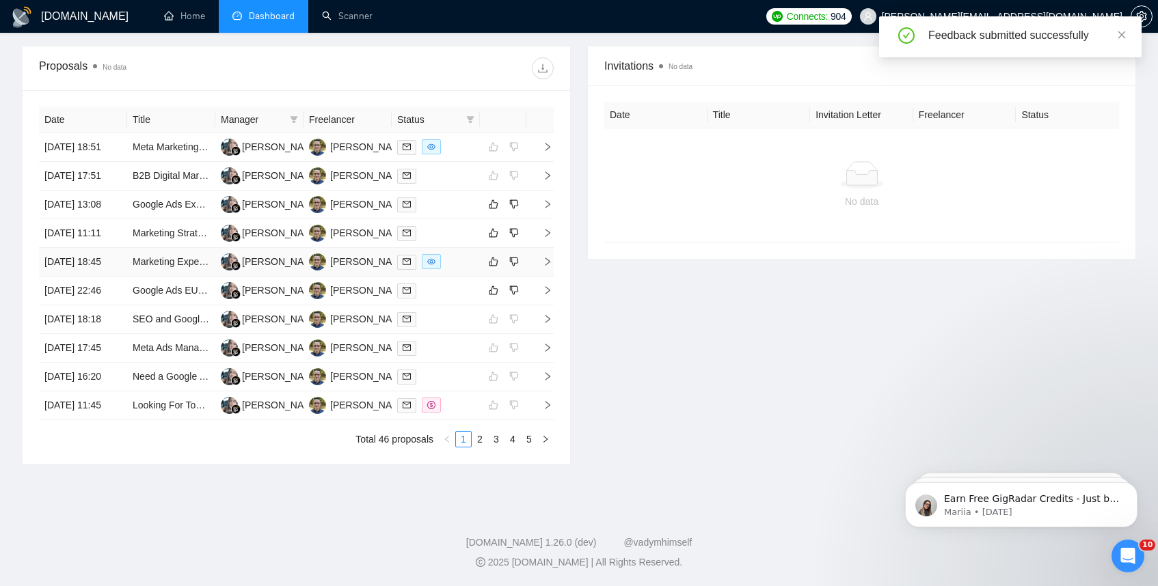
scroll to position [516, 0]
click at [547, 200] on icon "right" at bounding box center [548, 205] width 10 height 10
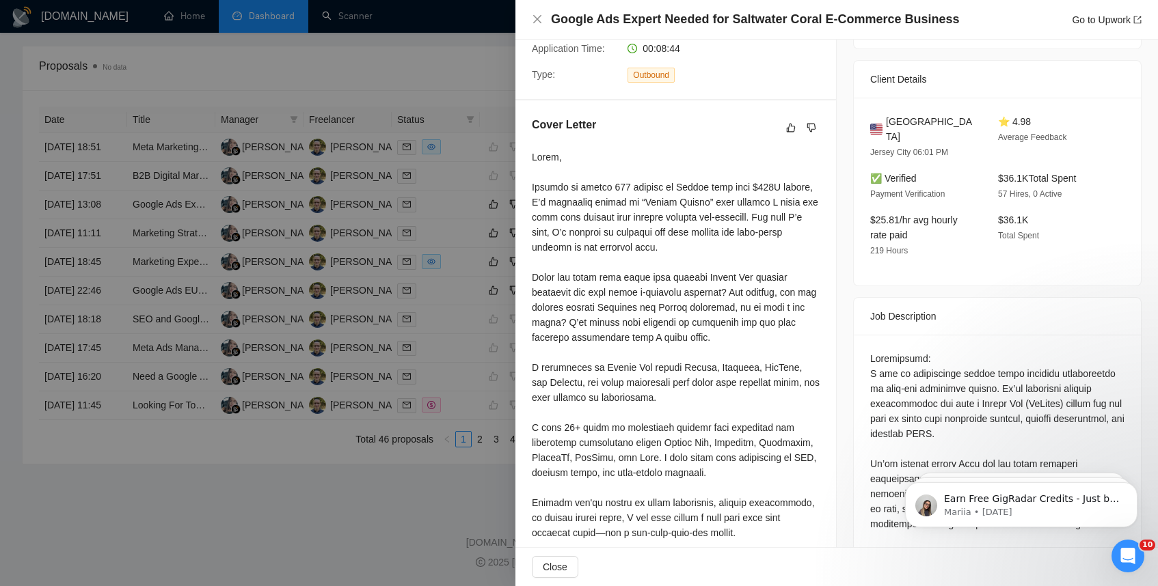
scroll to position [0, 0]
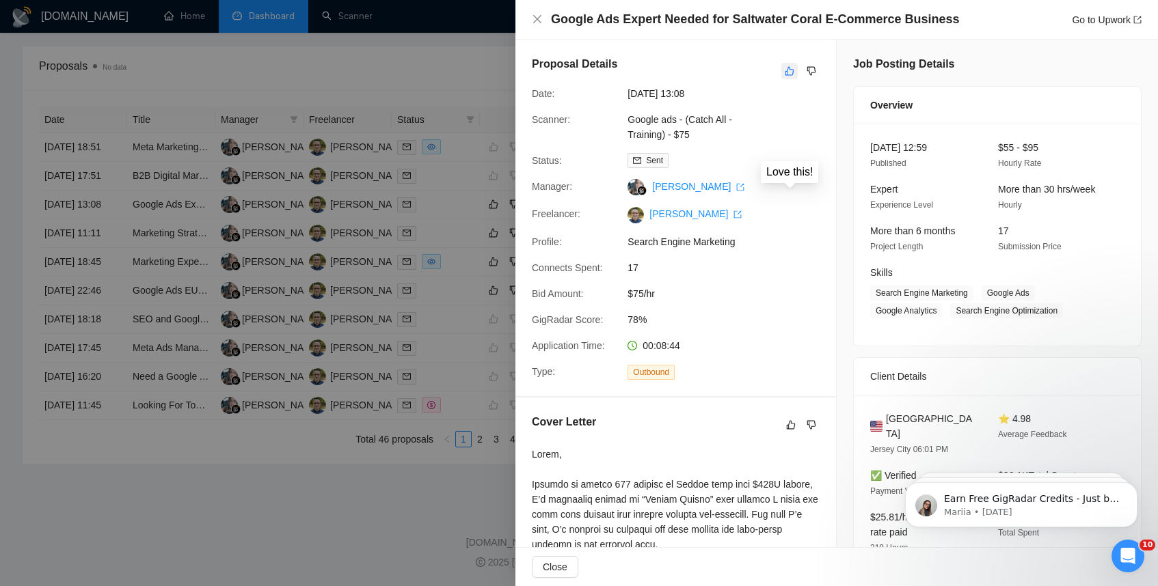
click at [792, 67] on icon "like" at bounding box center [790, 71] width 10 height 11
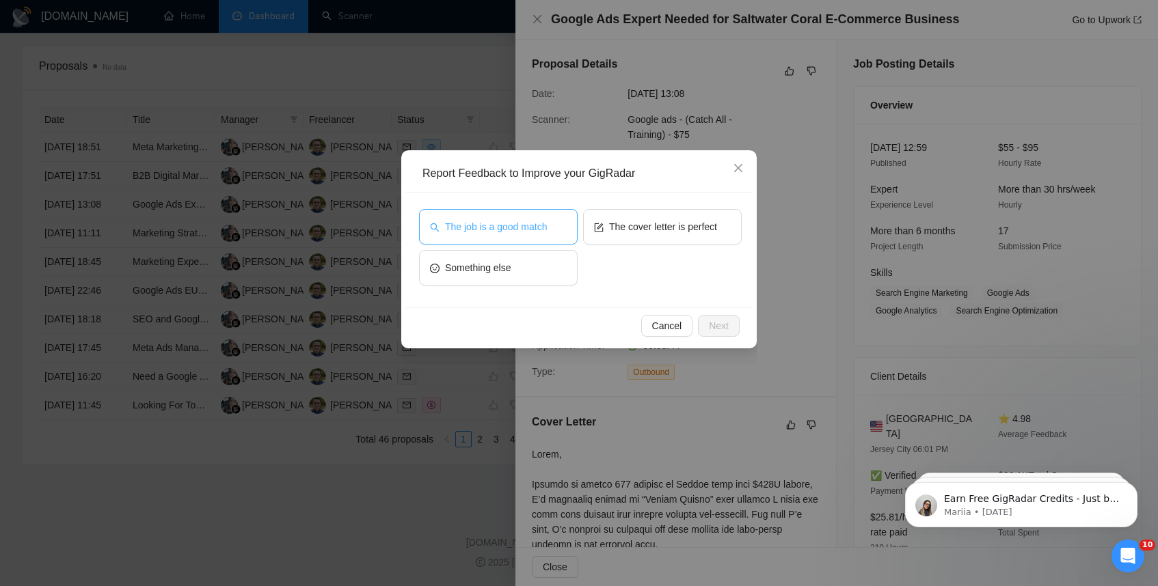
click at [537, 228] on span "The job is a good match" at bounding box center [496, 226] width 102 height 15
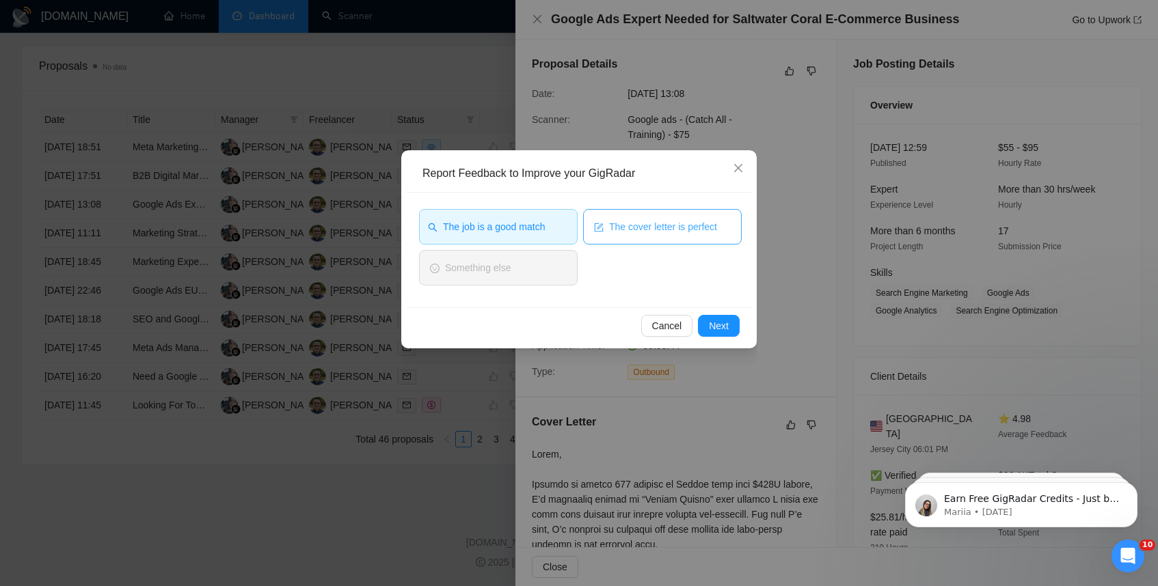
click at [645, 217] on button "The cover letter is perfect" at bounding box center [662, 227] width 159 height 36
click at [716, 323] on span "Next" at bounding box center [719, 326] width 20 height 15
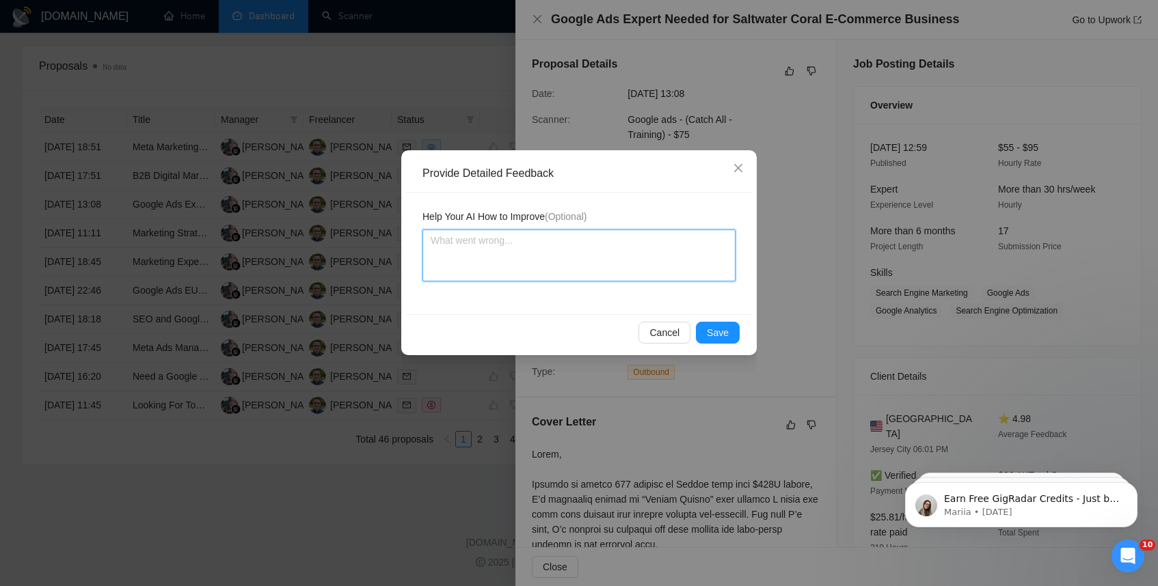
click at [543, 232] on textarea at bounding box center [578, 256] width 313 height 52
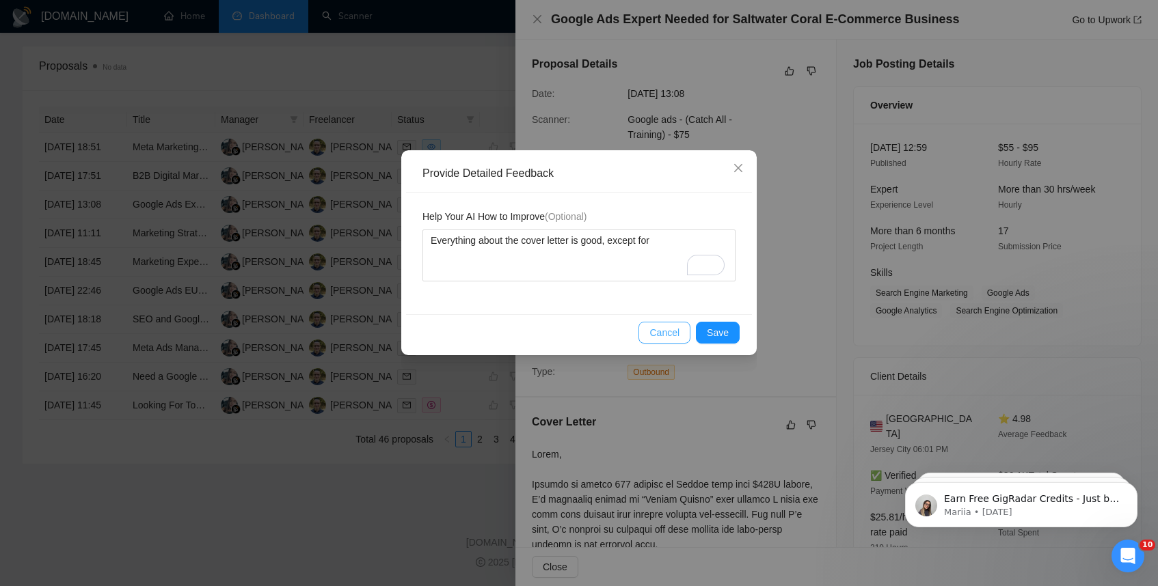
click at [662, 336] on span "Cancel" at bounding box center [664, 332] width 30 height 15
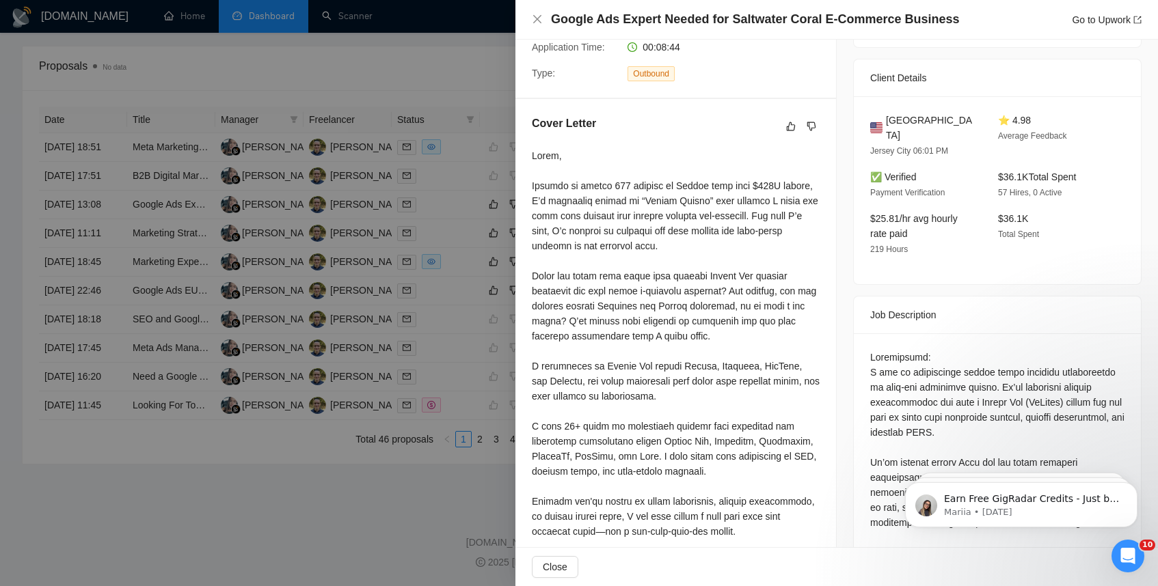
scroll to position [302, 0]
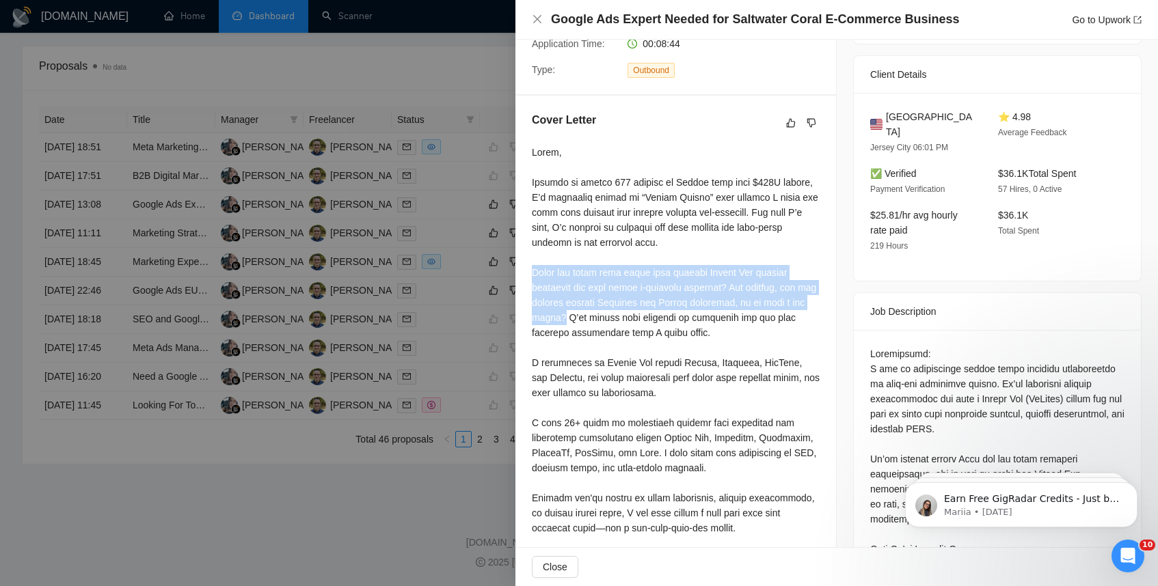
drag, startPoint x: 533, startPoint y: 277, endPoint x: 578, endPoint y: 312, distance: 56.5
click at [578, 312] on div at bounding box center [676, 491] width 288 height 692
copy div "Could you share more about your current Google Ads account structure for your c…"
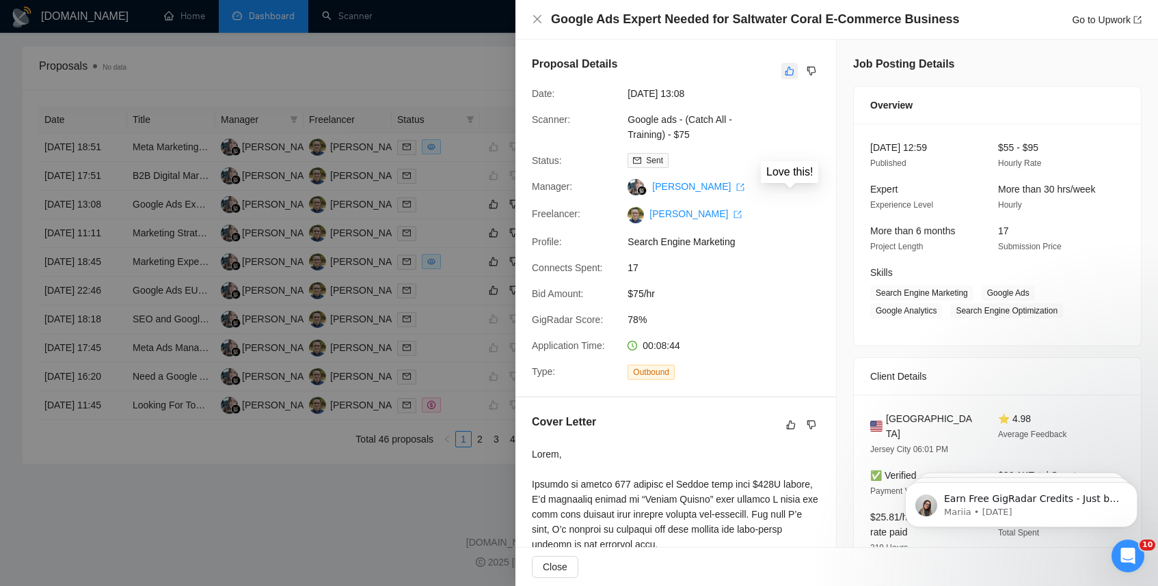
click at [788, 73] on icon "like" at bounding box center [790, 71] width 10 height 11
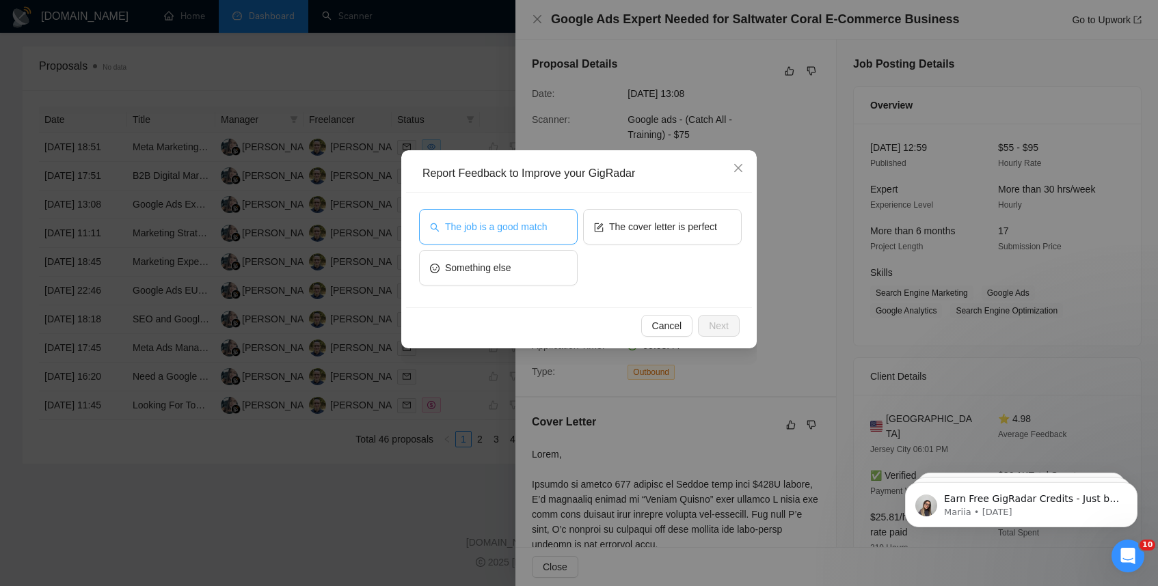
click at [521, 229] on span "The job is a good match" at bounding box center [496, 226] width 102 height 15
click at [725, 324] on span "Next" at bounding box center [719, 326] width 20 height 15
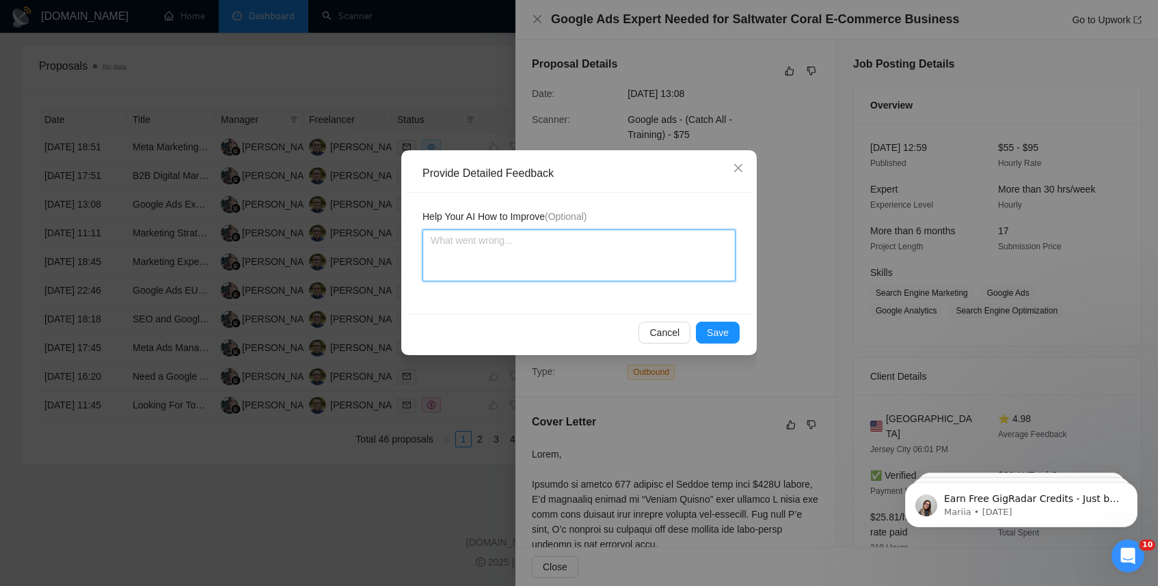
click at [501, 249] on textarea at bounding box center [578, 256] width 313 height 52
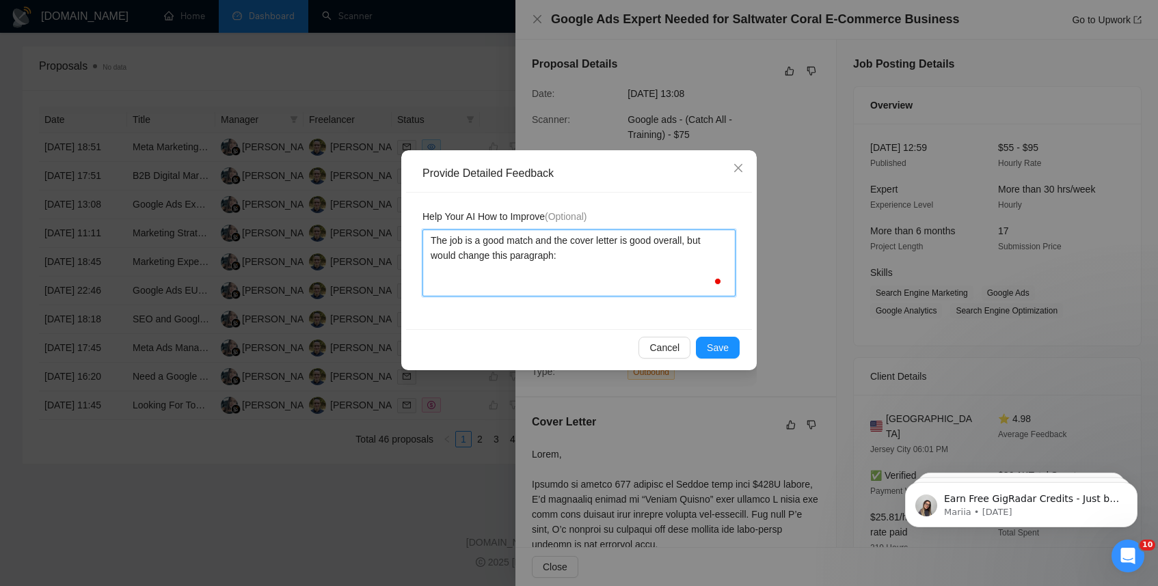
paste textarea "Could you share more about your current Google Ads account structure for your c…"
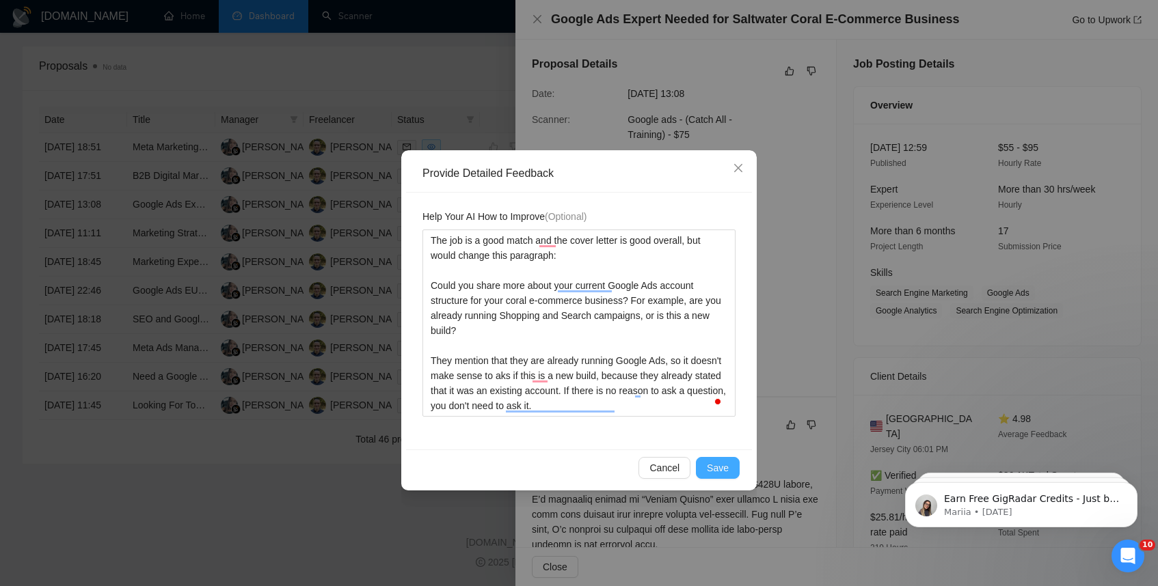
click at [724, 472] on span "Save" at bounding box center [718, 468] width 22 height 15
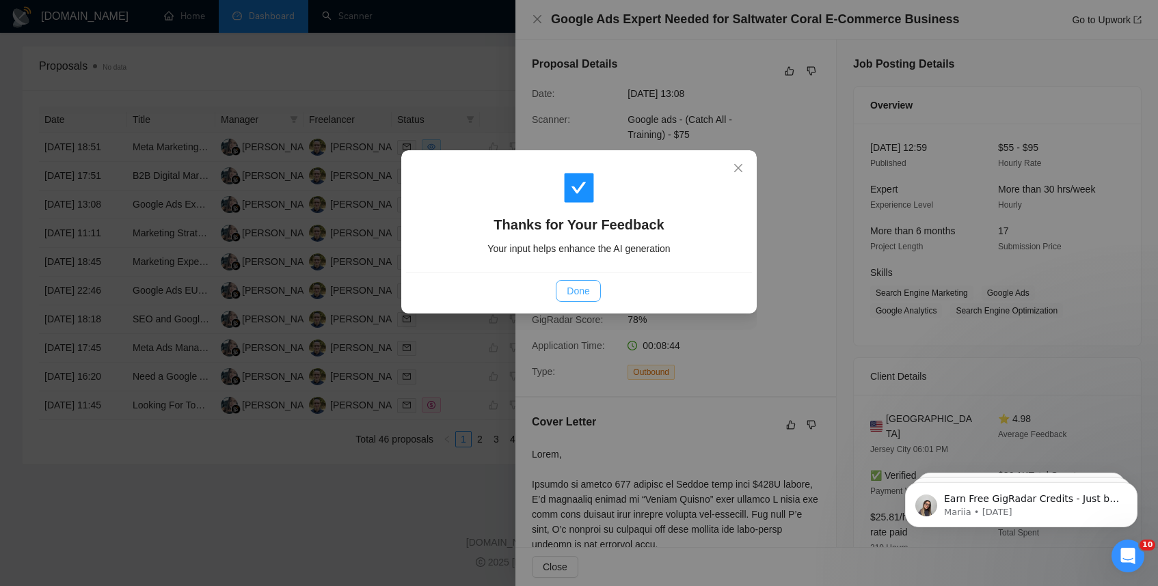
click at [579, 288] on span "Done" at bounding box center [578, 291] width 23 height 15
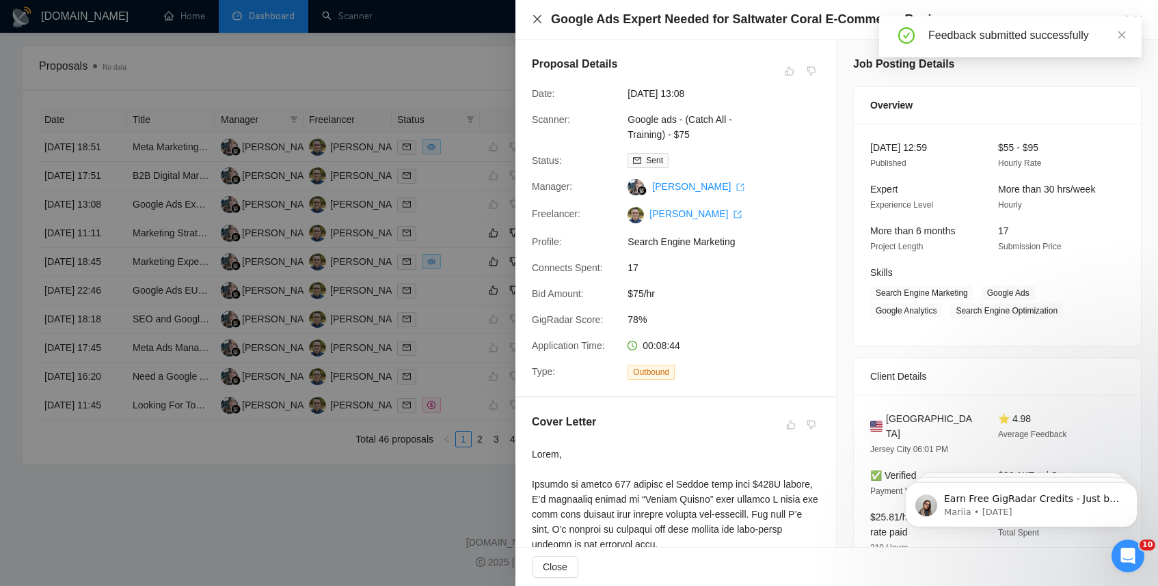
click at [537, 17] on icon "close" at bounding box center [537, 19] width 11 height 11
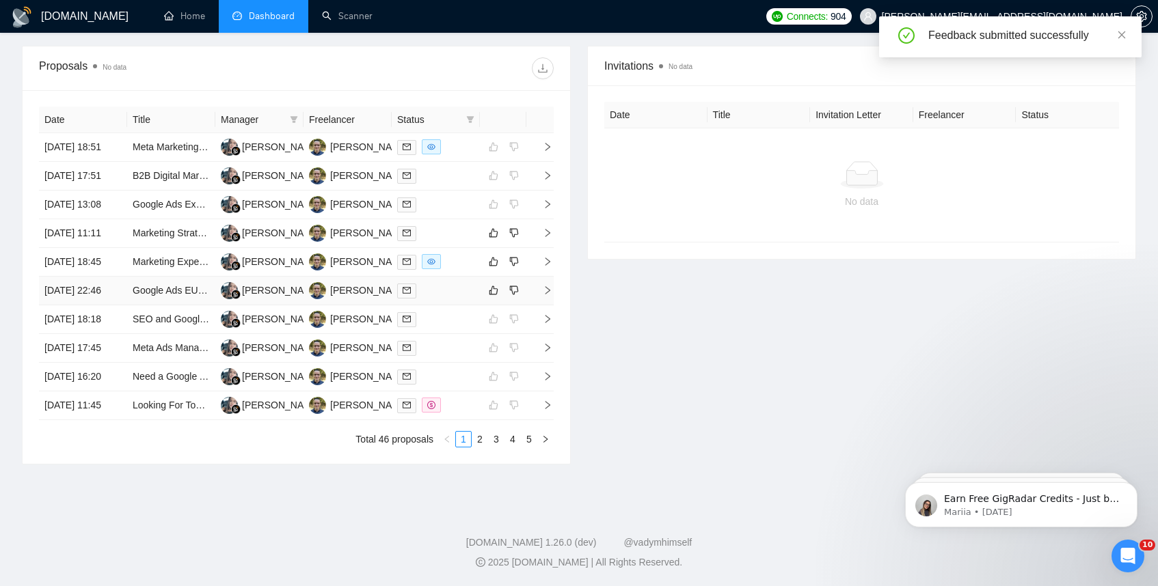
scroll to position [525, 0]
click at [545, 229] on icon "right" at bounding box center [547, 233] width 5 height 8
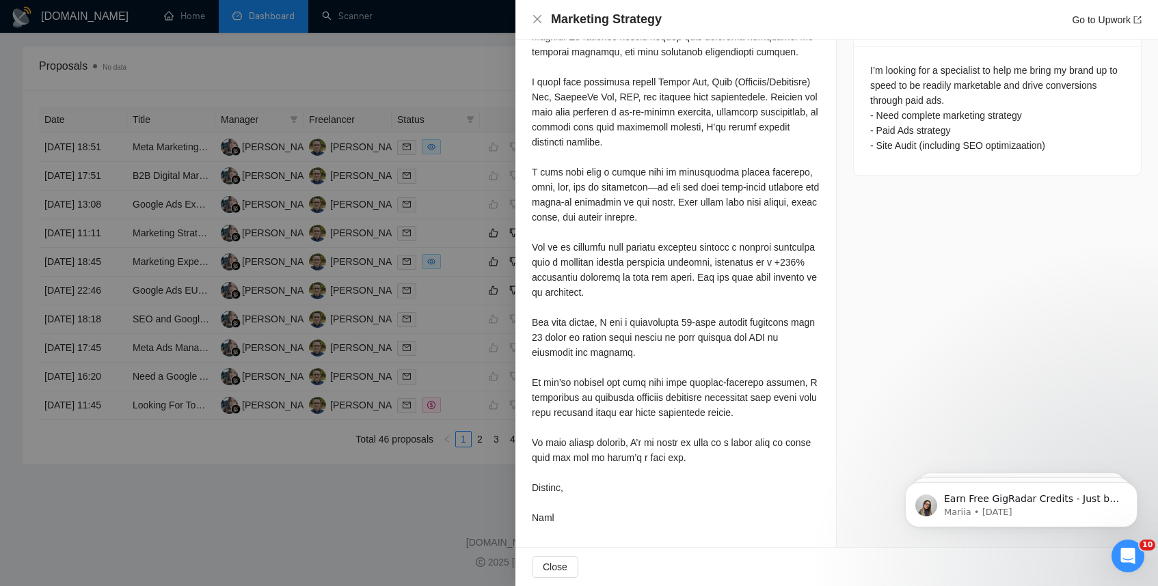
scroll to position [0, 0]
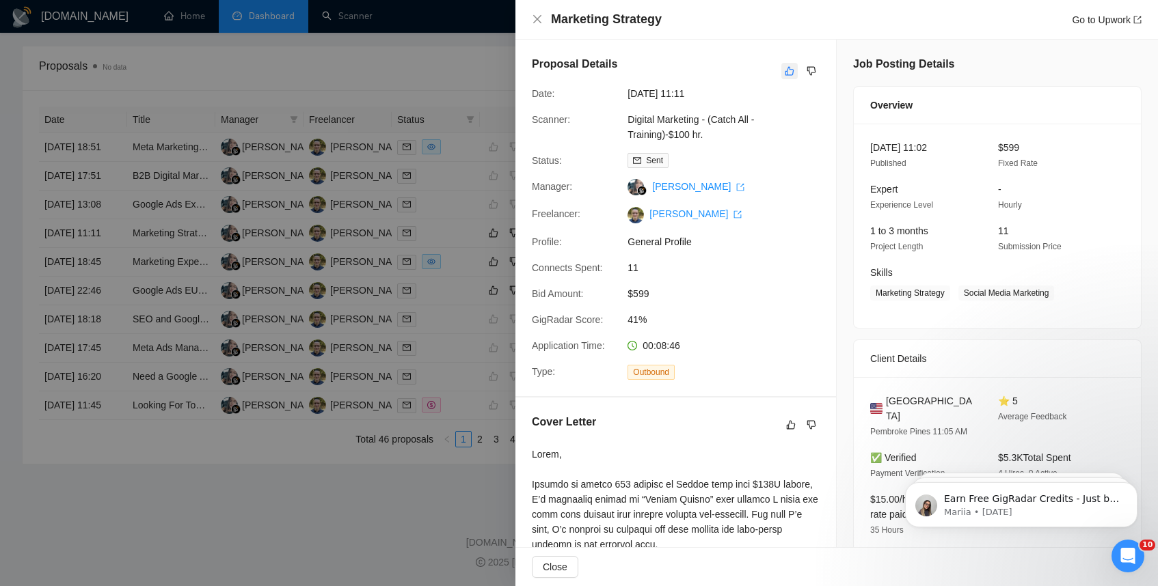
click at [789, 69] on icon "like" at bounding box center [789, 71] width 9 height 9
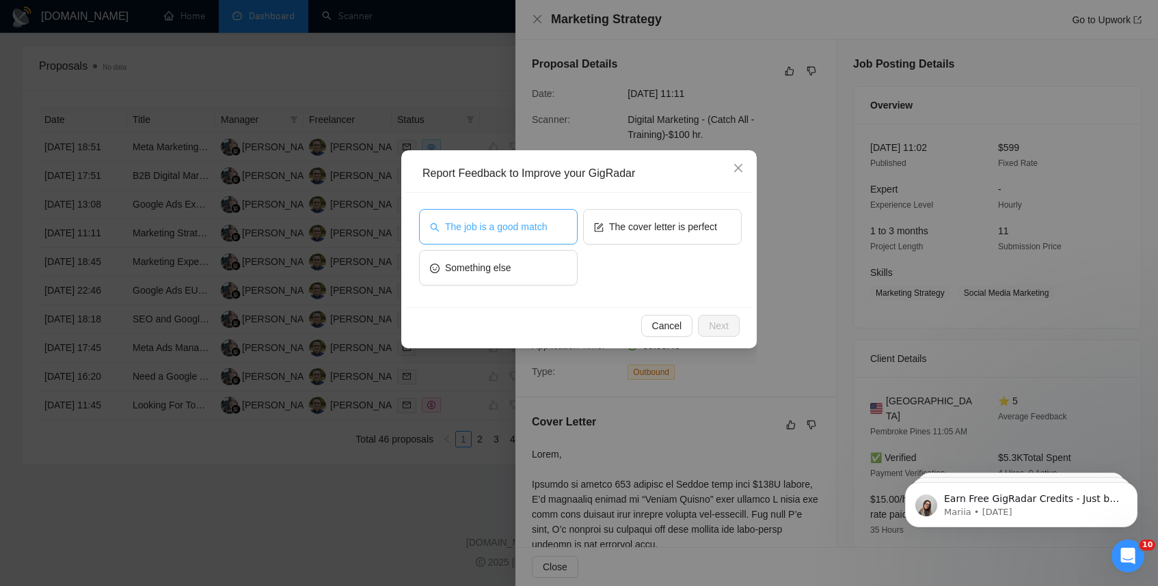
click at [514, 230] on span "The job is a good match" at bounding box center [496, 226] width 102 height 15
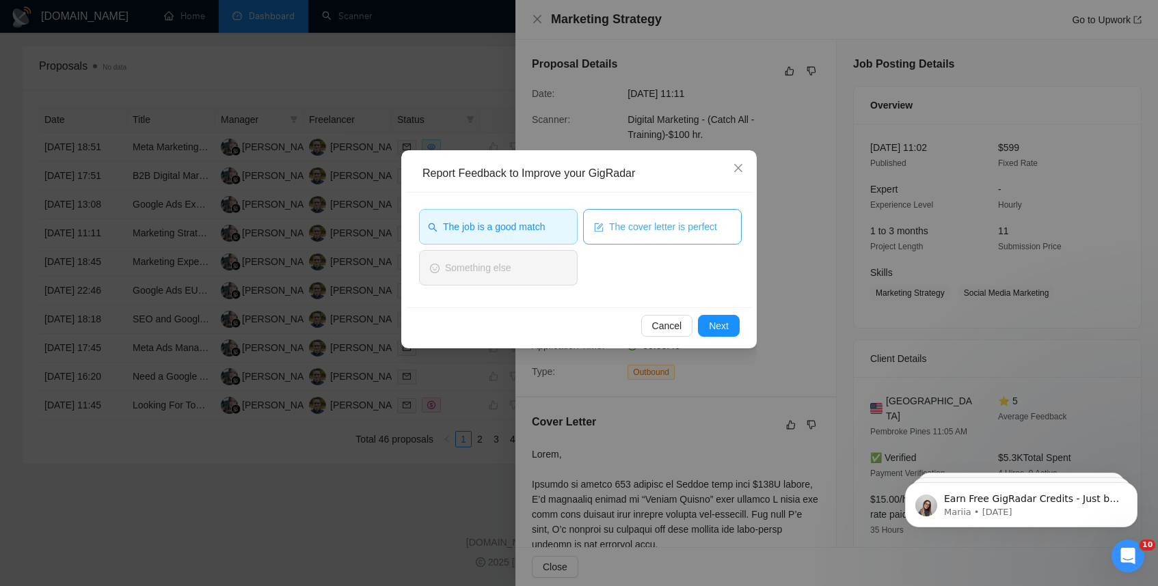
click at [645, 221] on span "The cover letter is perfect" at bounding box center [663, 226] width 108 height 15
click at [726, 324] on span "Next" at bounding box center [719, 326] width 20 height 15
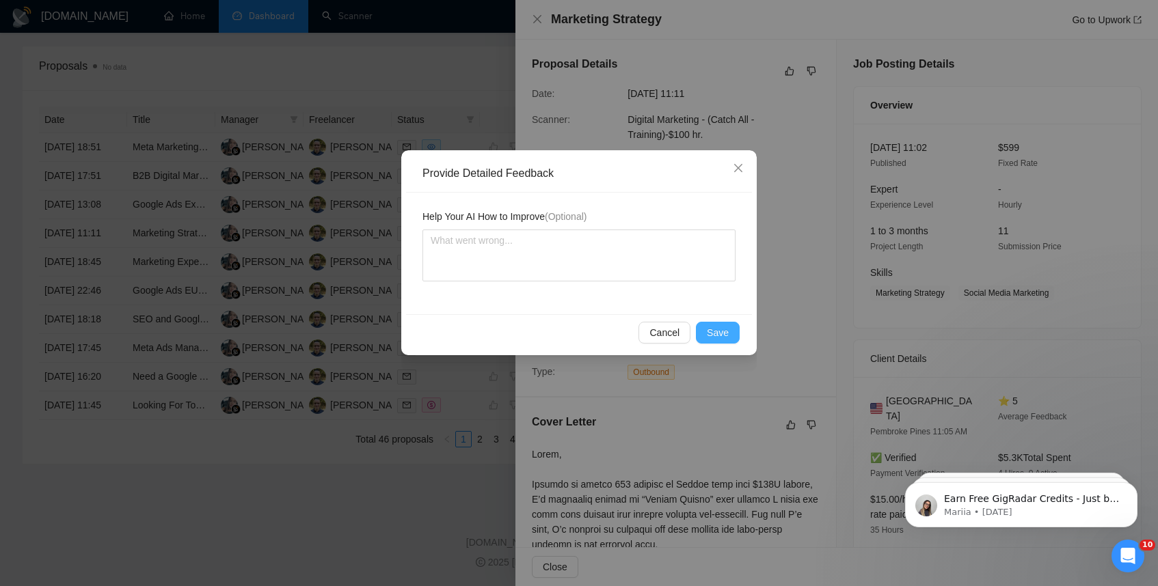
click at [715, 333] on span "Save" at bounding box center [718, 332] width 22 height 15
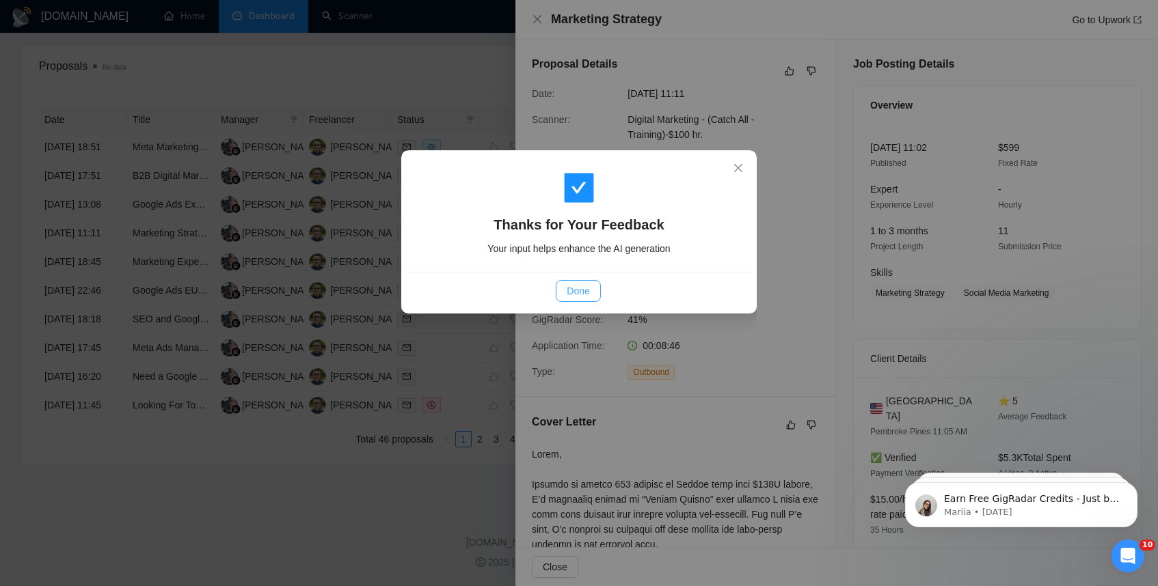
click at [580, 288] on span "Done" at bounding box center [578, 291] width 23 height 15
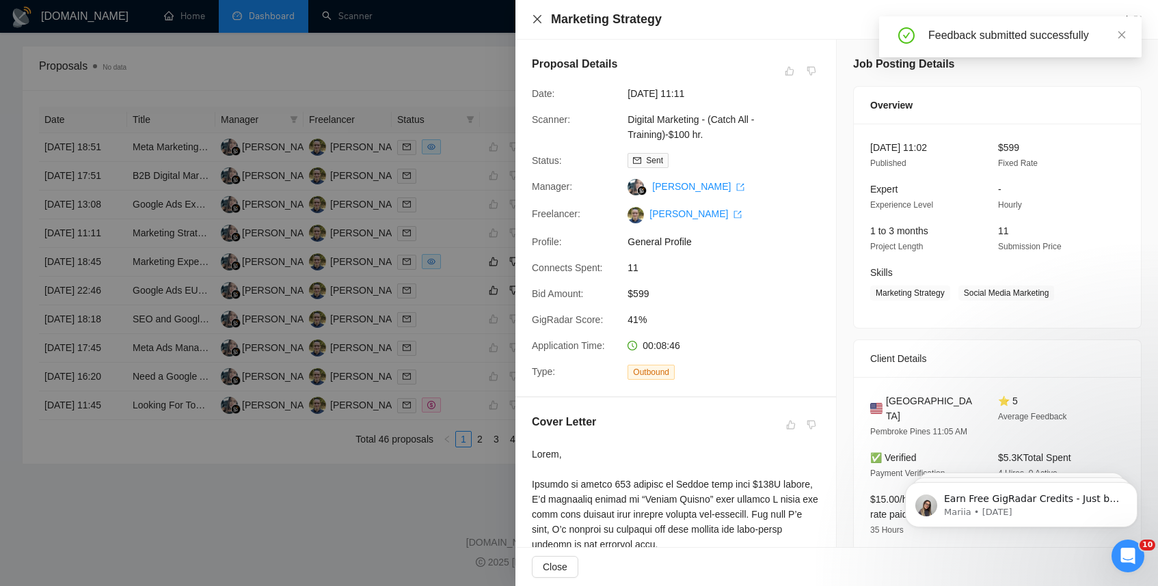
click at [537, 17] on icon "close" at bounding box center [537, 19] width 11 height 11
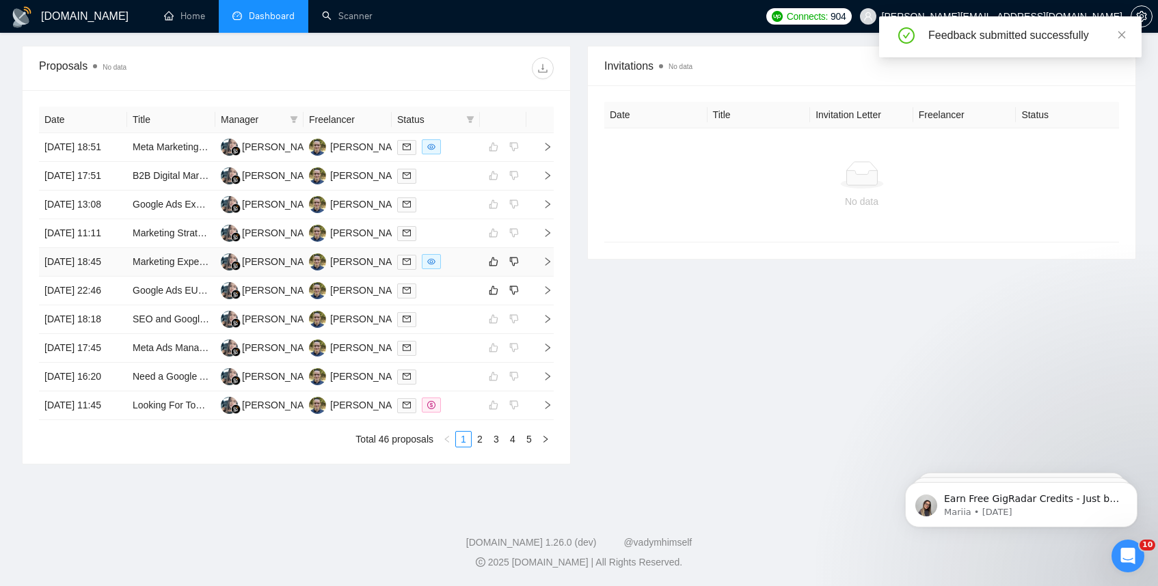
click at [551, 257] on icon "right" at bounding box center [548, 262] width 10 height 10
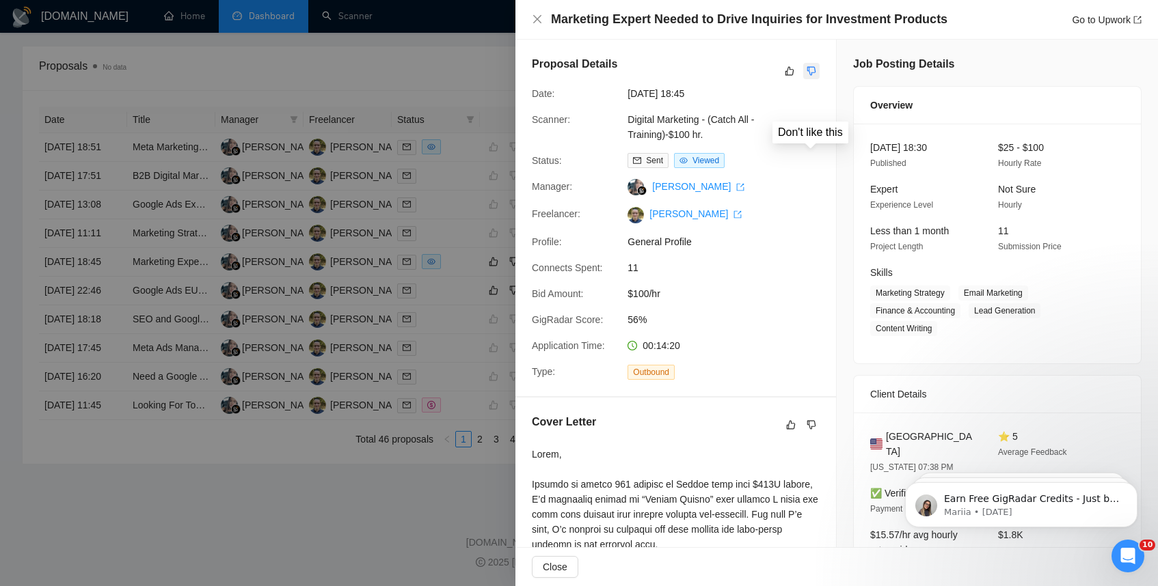
click at [815, 71] on icon "dislike" at bounding box center [811, 71] width 9 height 9
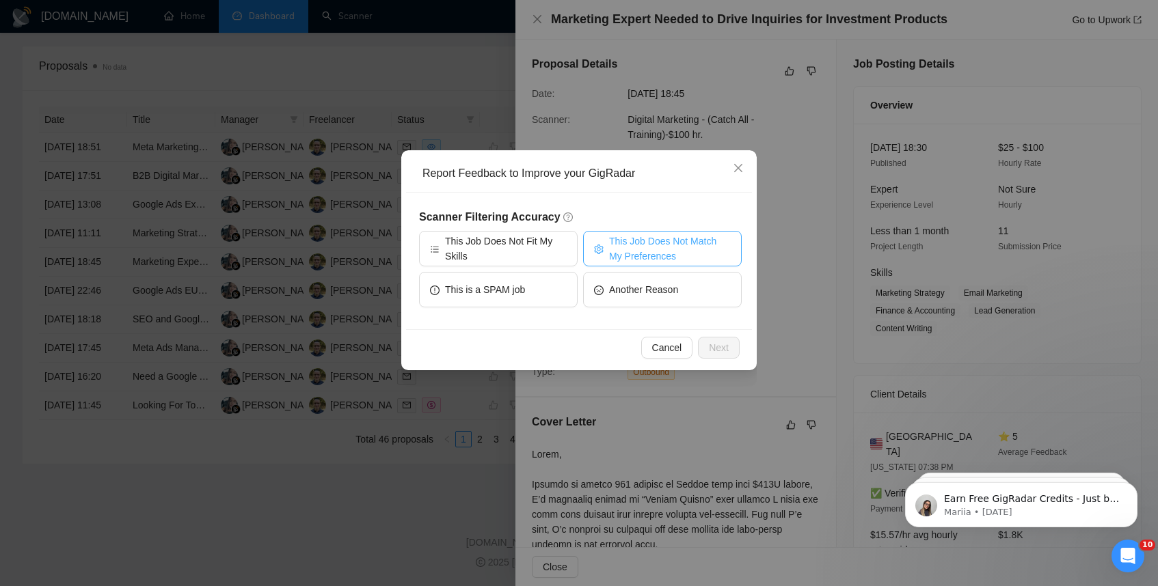
click at [642, 250] on span "This Job Does Not Match My Preferences" at bounding box center [670, 249] width 122 height 30
click at [716, 344] on span "Next" at bounding box center [719, 347] width 20 height 15
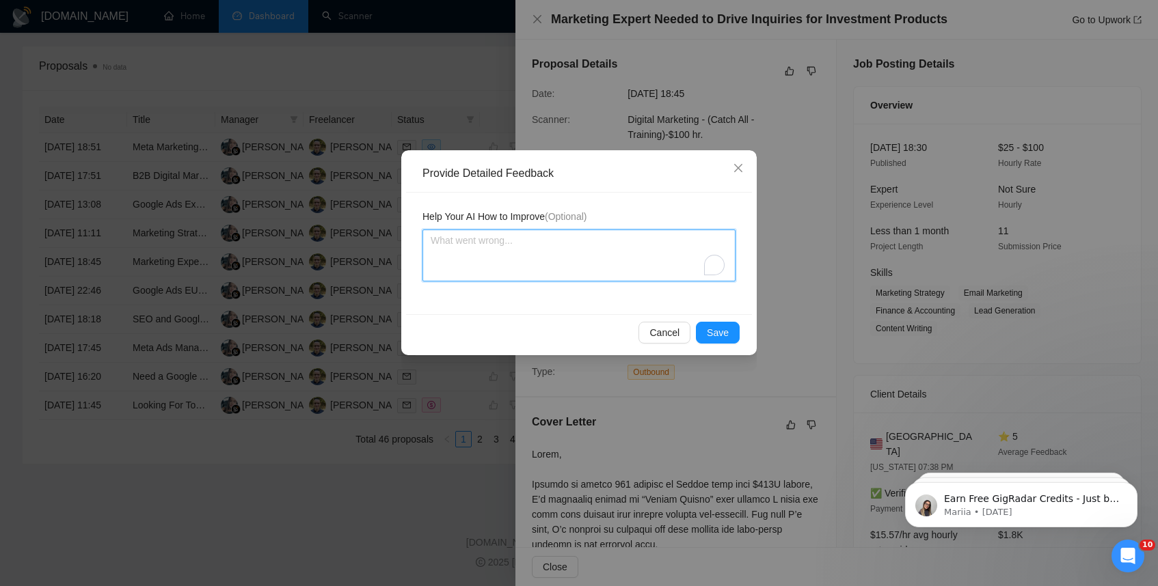
click at [568, 250] on textarea "To enrich screen reader interactions, please activate Accessibility in Grammarl…" at bounding box center [578, 256] width 313 height 52
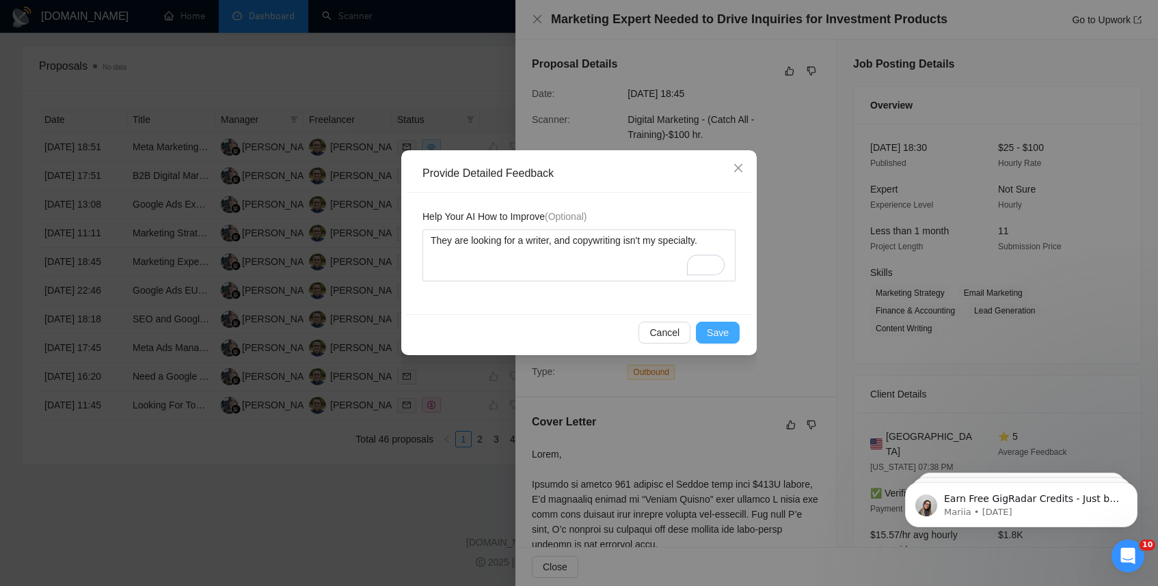
click at [721, 336] on span "Save" at bounding box center [718, 332] width 22 height 15
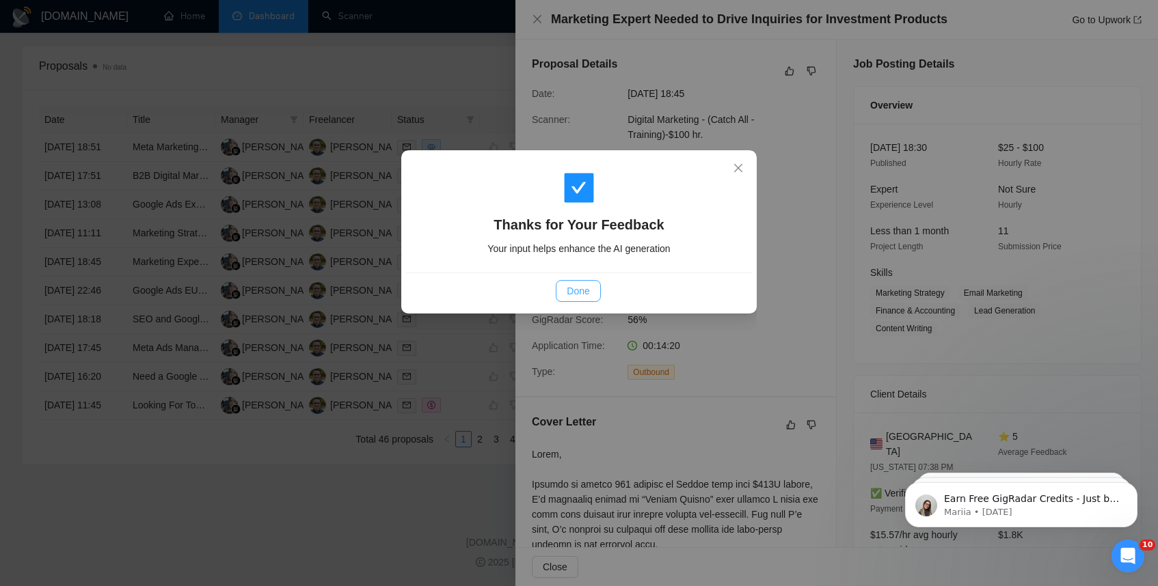
click at [580, 291] on span "Done" at bounding box center [578, 291] width 23 height 15
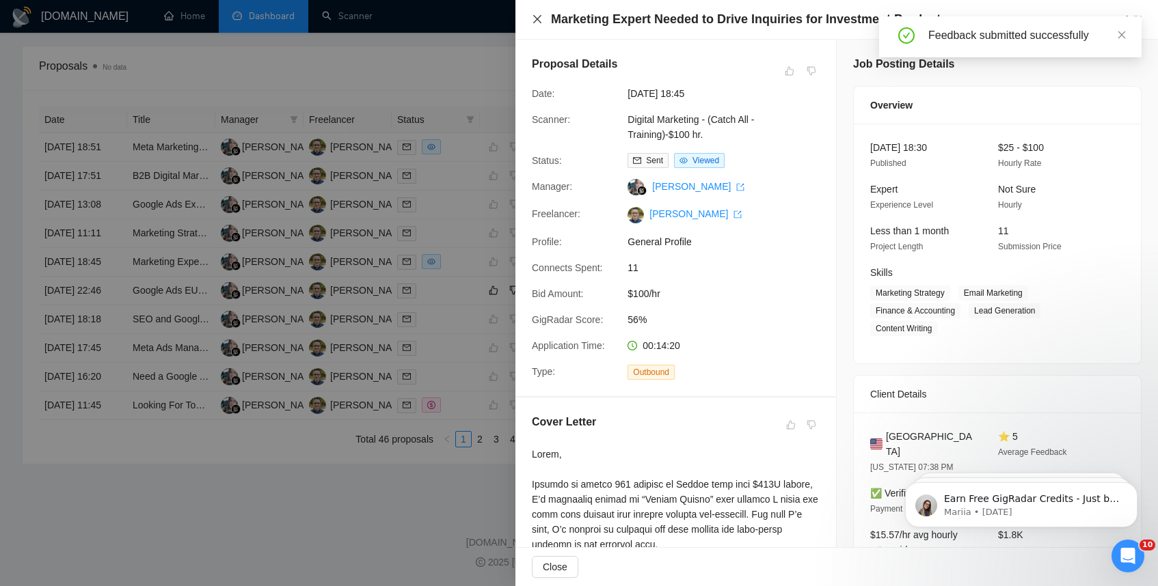
click at [537, 15] on icon "close" at bounding box center [537, 19] width 11 height 11
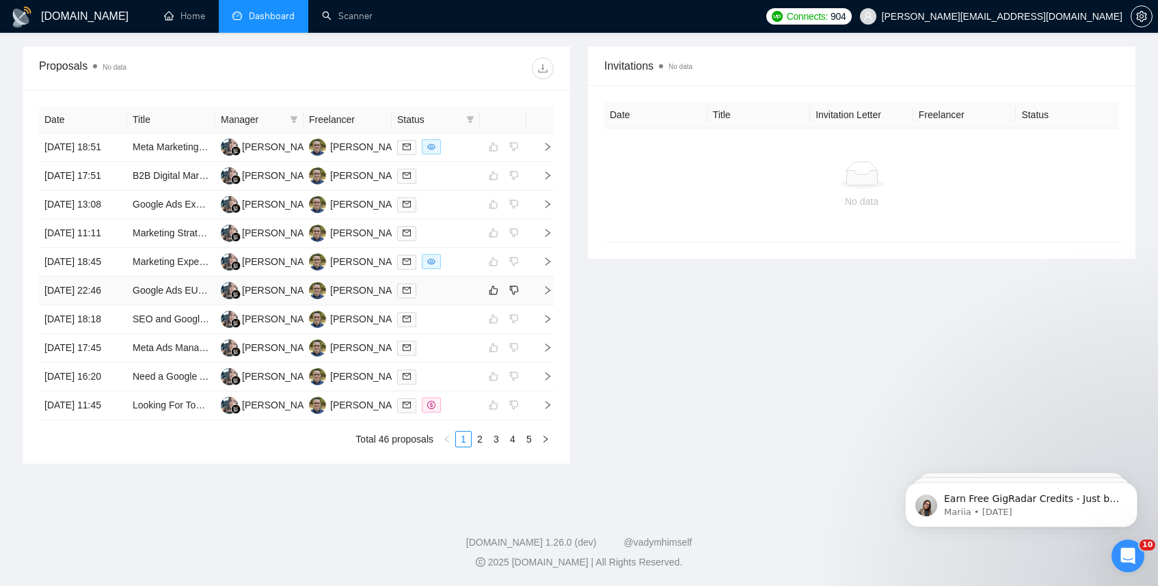
click at [548, 286] on icon "right" at bounding box center [548, 291] width 10 height 10
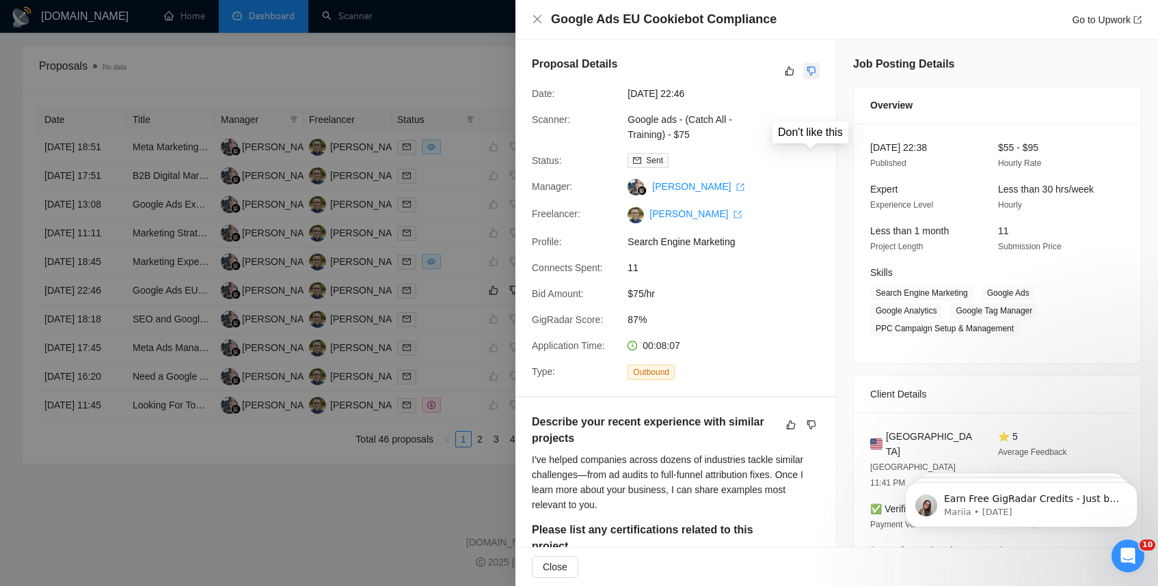
click at [812, 68] on icon "dislike" at bounding box center [812, 71] width 10 height 11
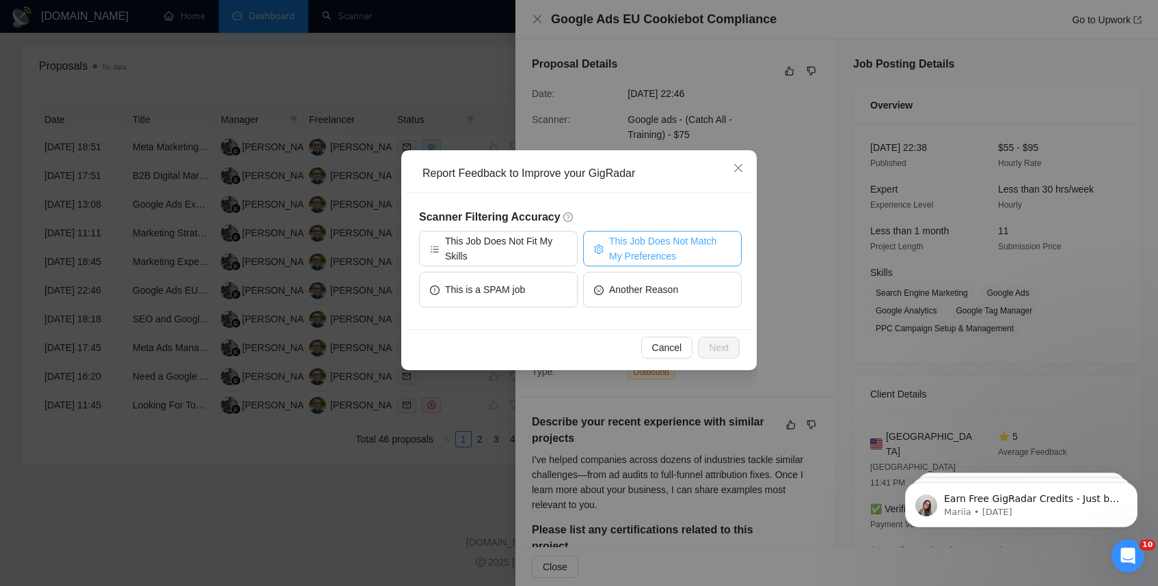
click at [631, 247] on span "This Job Does Not Match My Preferences" at bounding box center [670, 249] width 122 height 30
click at [718, 353] on span "Next" at bounding box center [719, 347] width 20 height 15
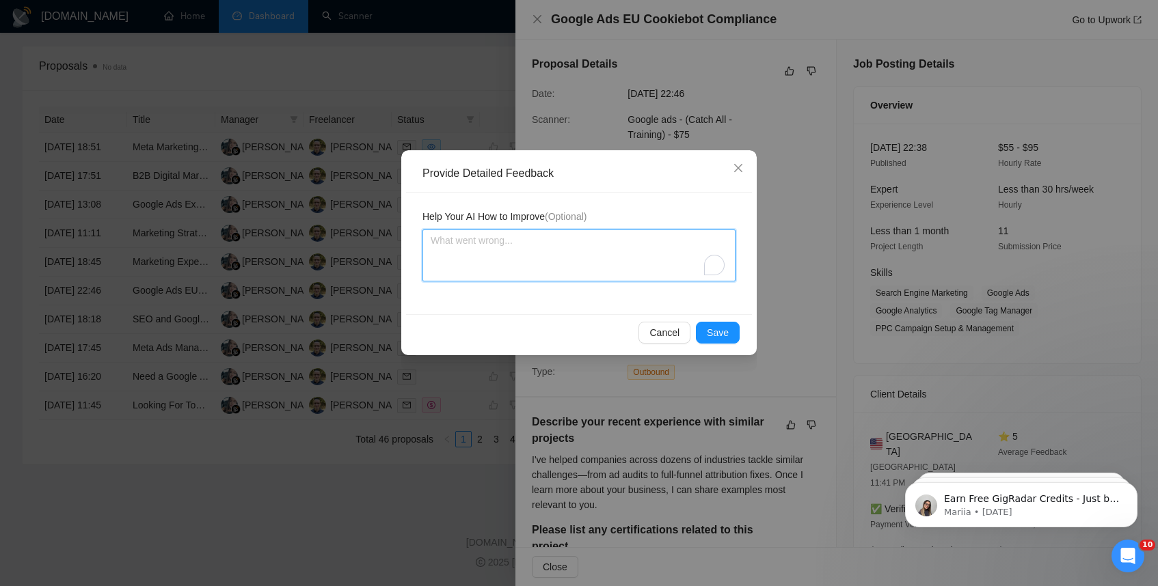
click at [531, 253] on textarea "To enrich screen reader interactions, please activate Accessibility in Grammarl…" at bounding box center [578, 256] width 313 height 52
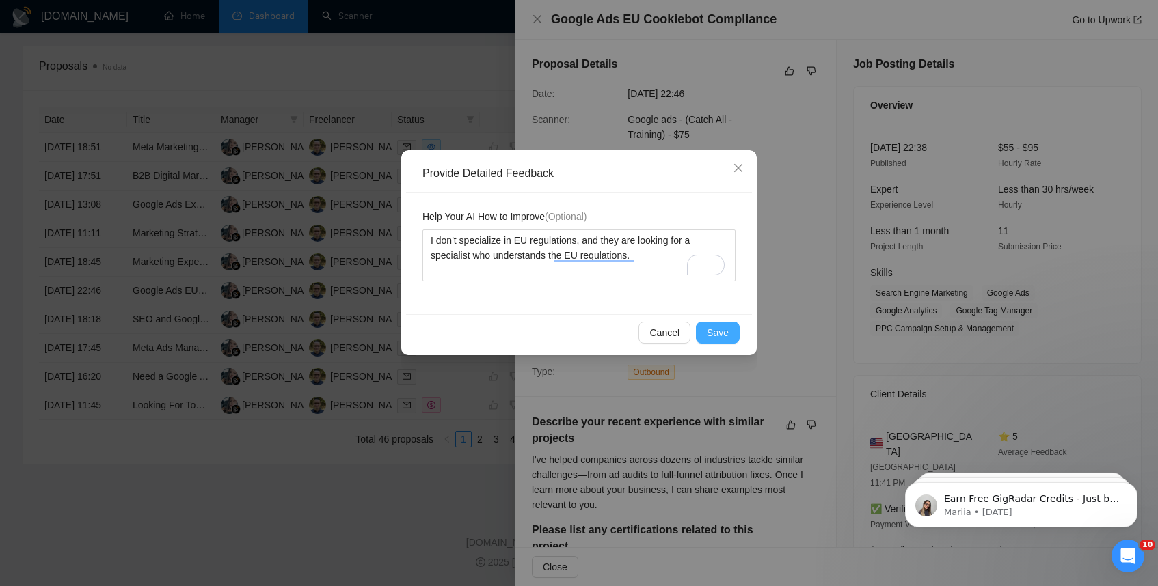
click at [719, 340] on span "Save" at bounding box center [718, 332] width 22 height 15
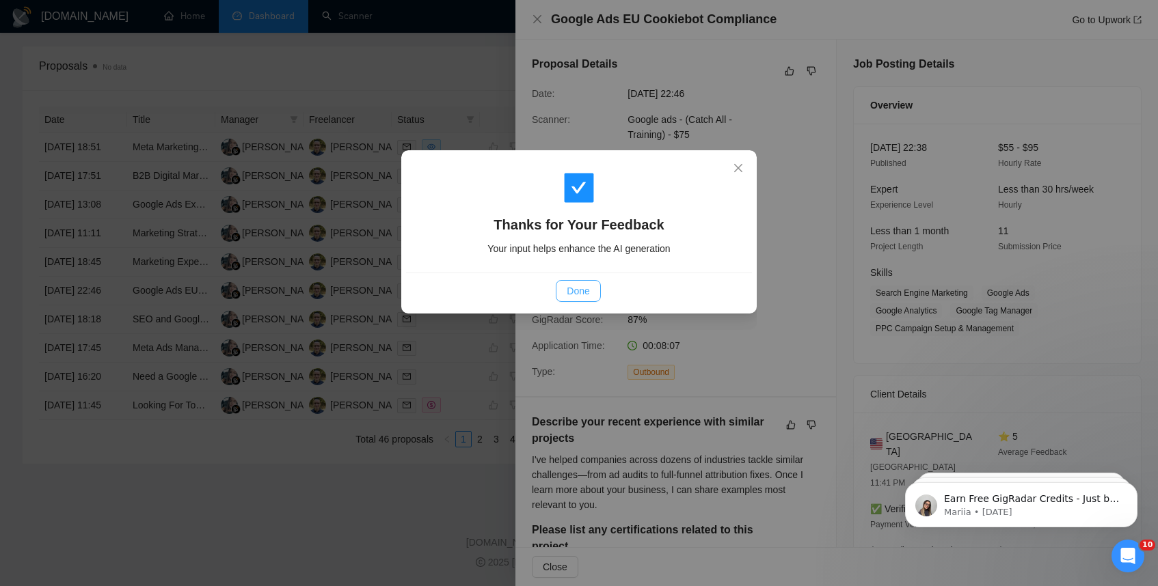
click at [580, 291] on span "Done" at bounding box center [578, 291] width 23 height 15
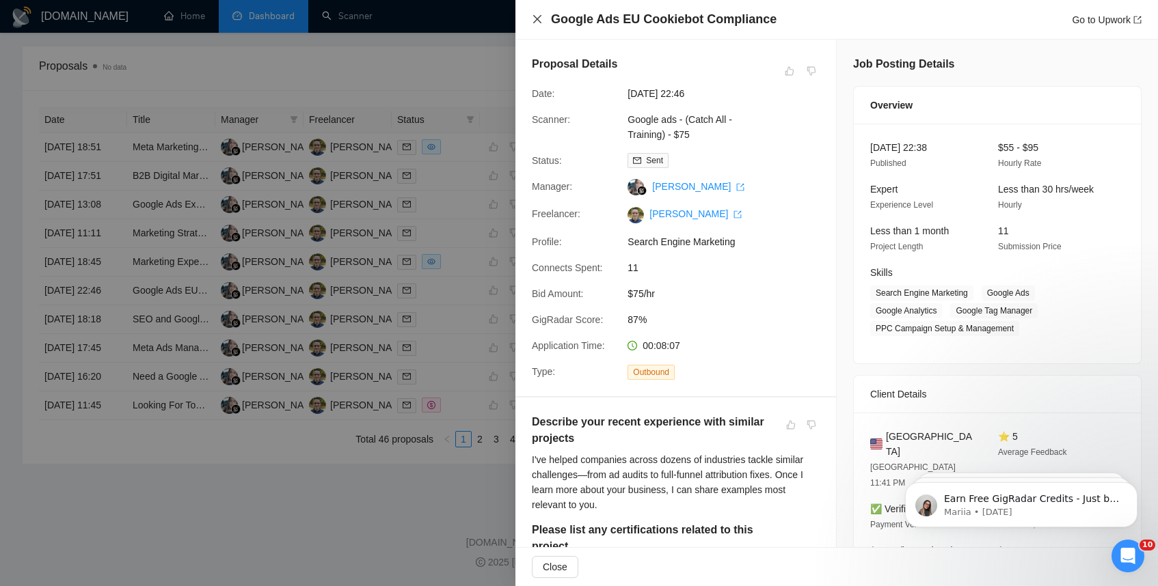
click at [540, 20] on icon "close" at bounding box center [537, 19] width 11 height 11
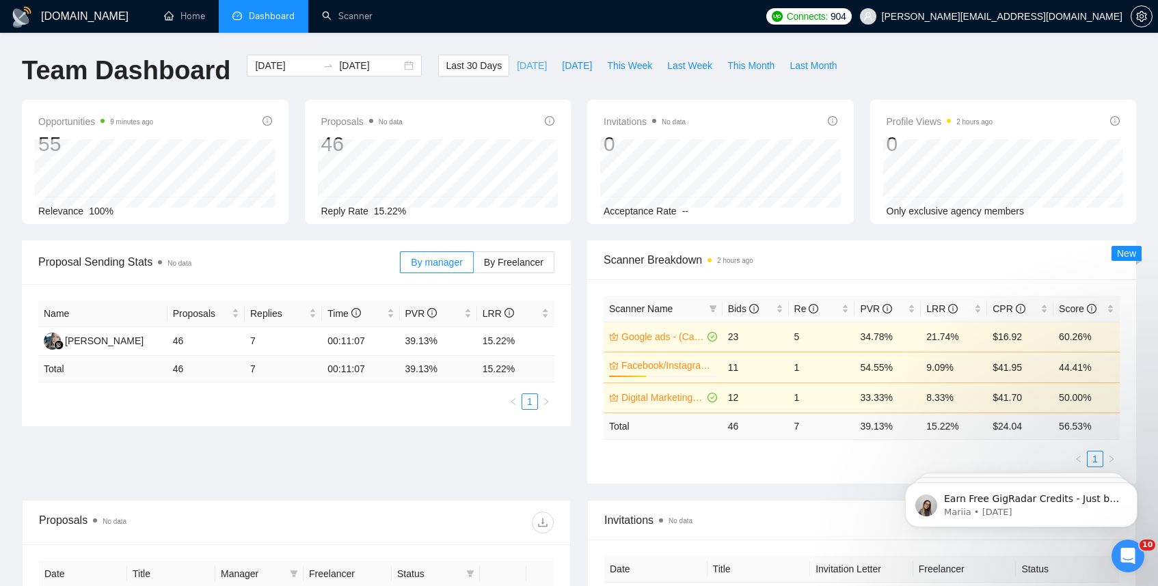
click at [523, 72] on span "[DATE]" at bounding box center [532, 65] width 30 height 15
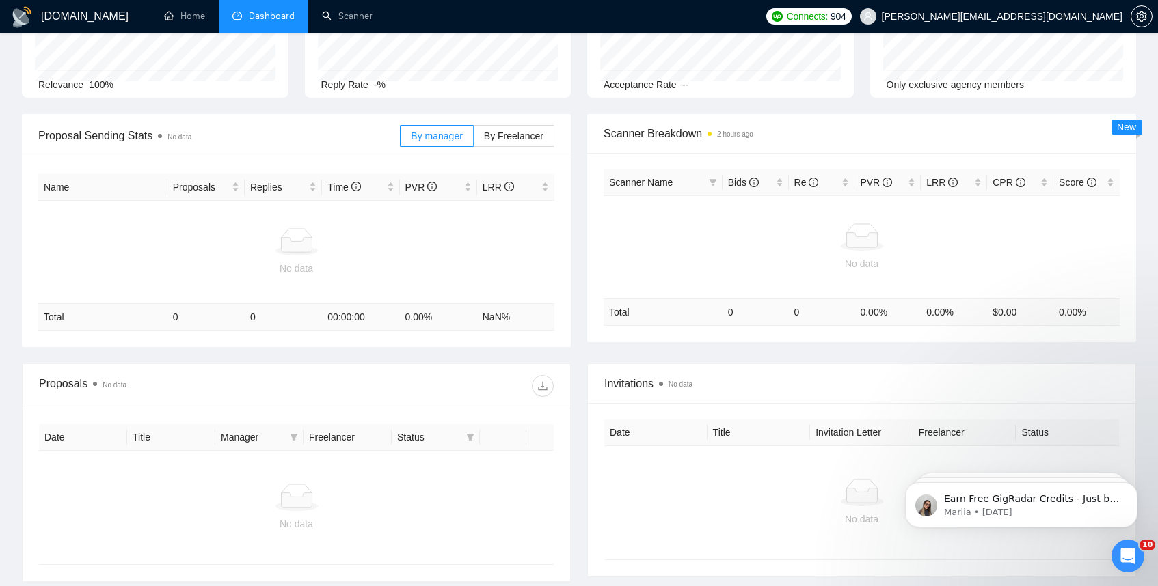
scroll to position [128, 0]
